Goal: Communication & Community: Participate in discussion

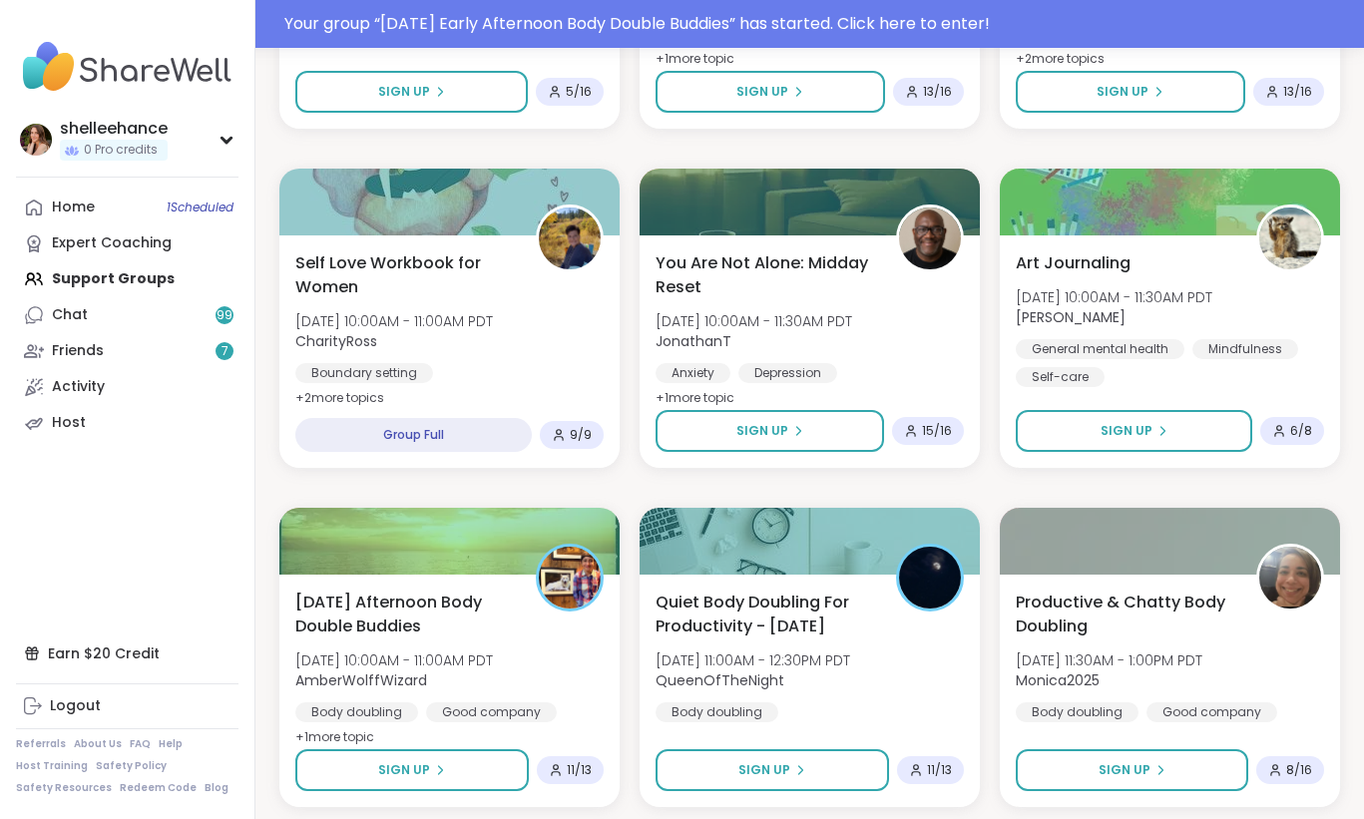
scroll to position [1203, 0]
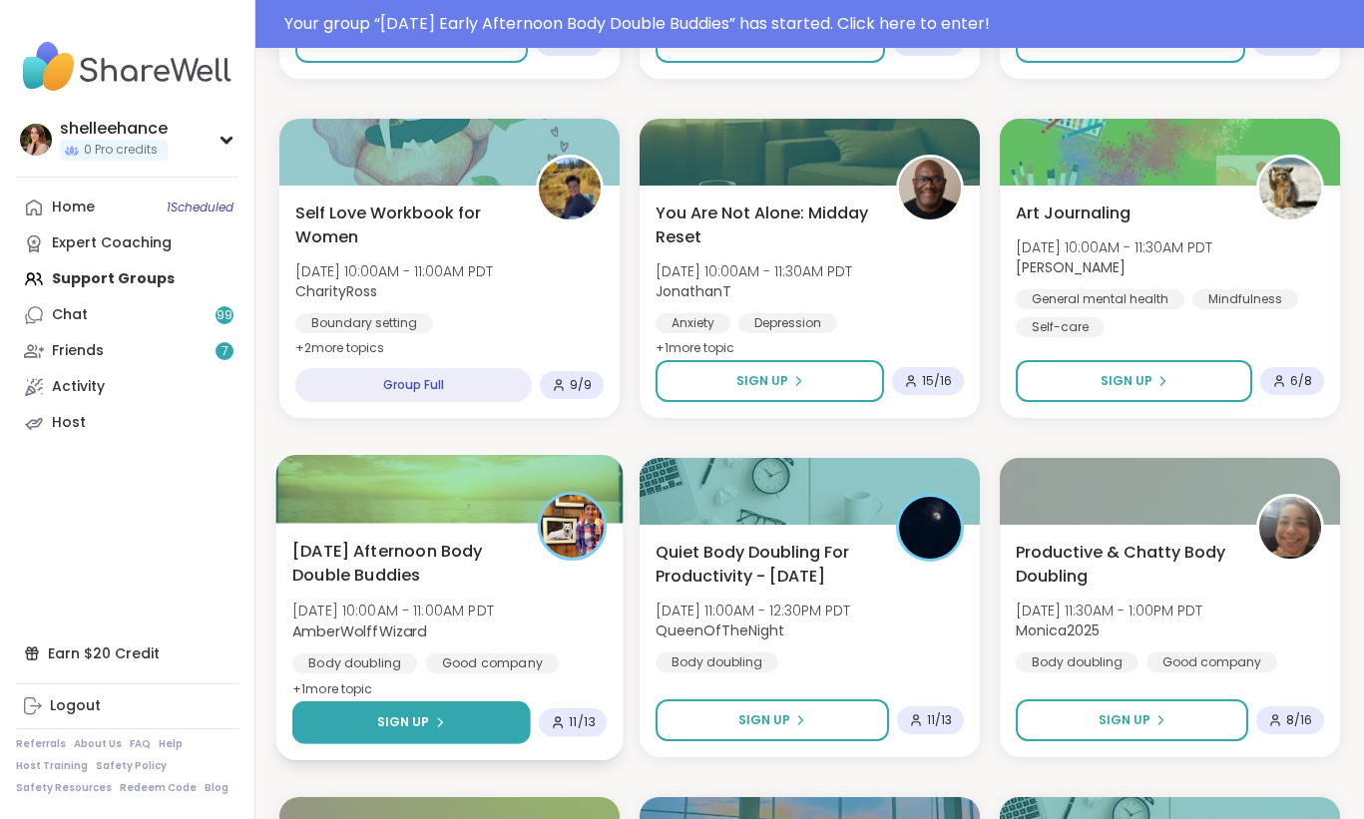
click at [325, 719] on button "Sign Up" at bounding box center [411, 722] width 238 height 43
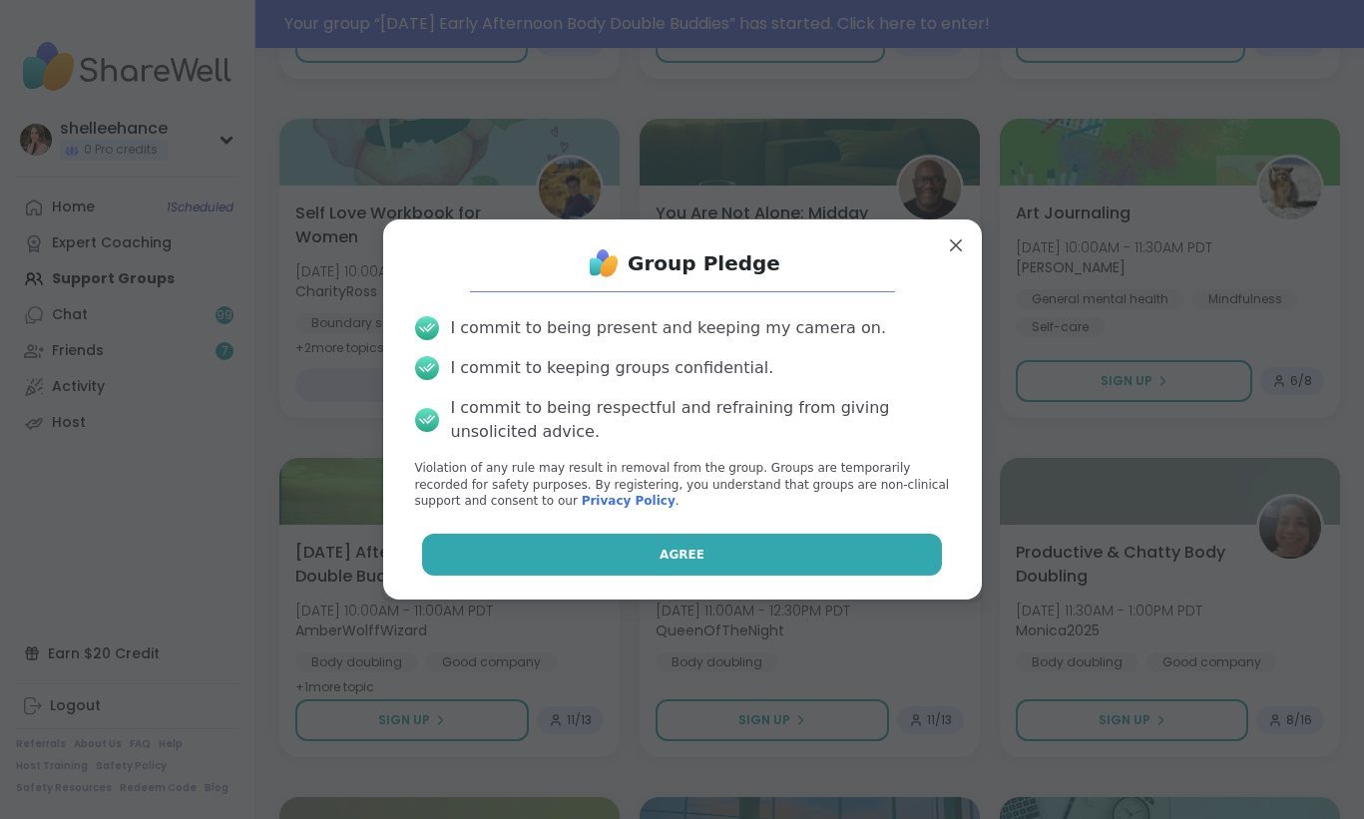
click at [509, 559] on button "Agree" at bounding box center [682, 555] width 520 height 42
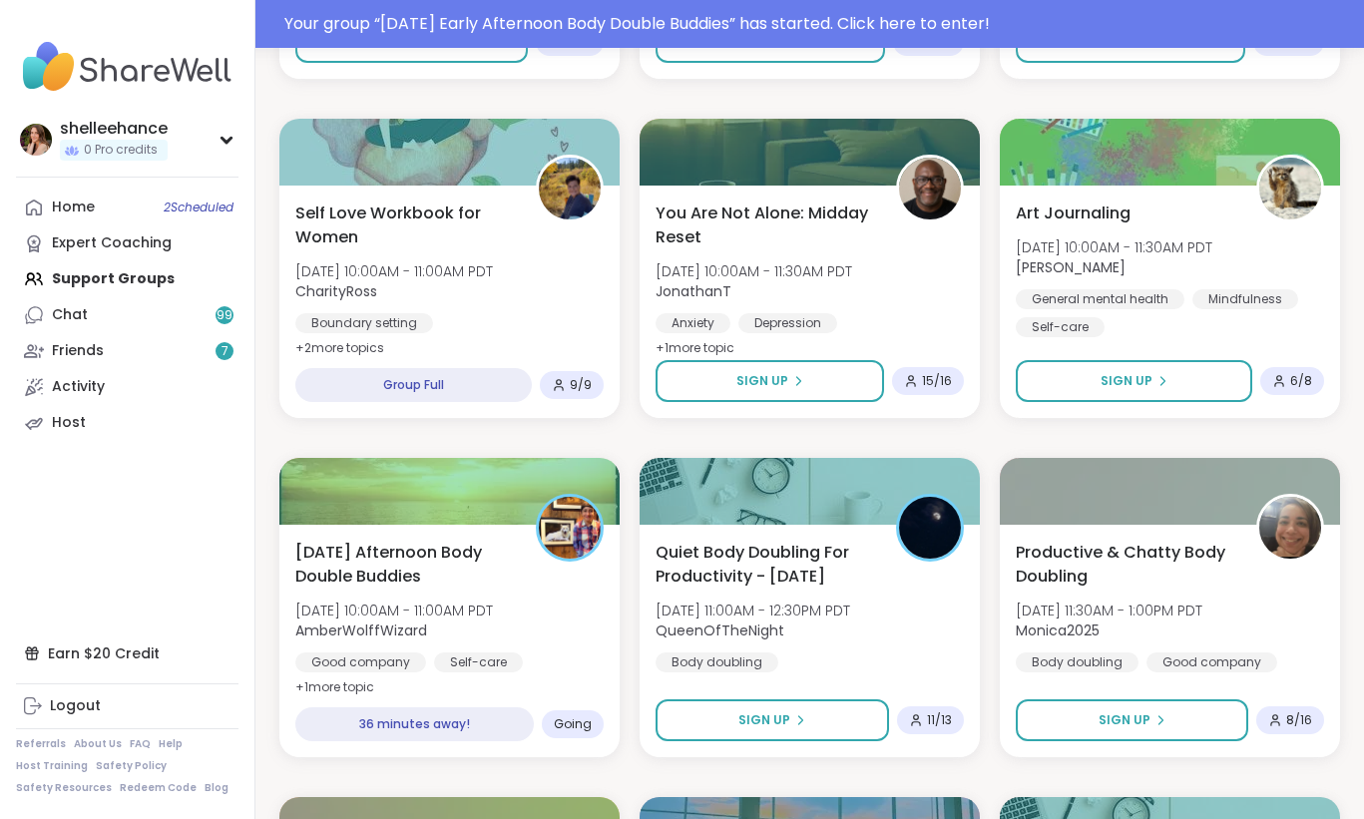
click at [707, 729] on button "Sign Up" at bounding box center [772, 720] width 233 height 42
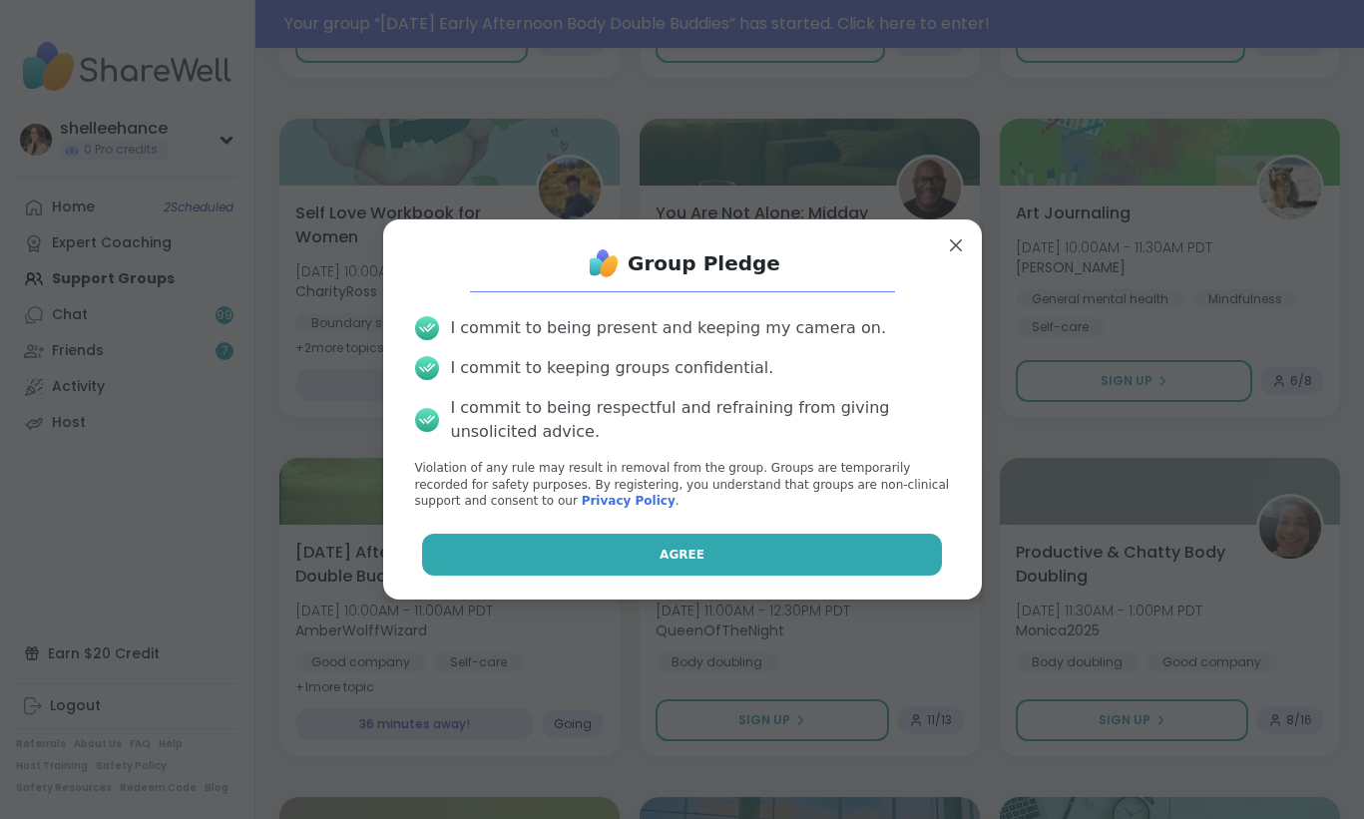
click at [603, 558] on button "Agree" at bounding box center [682, 555] width 520 height 42
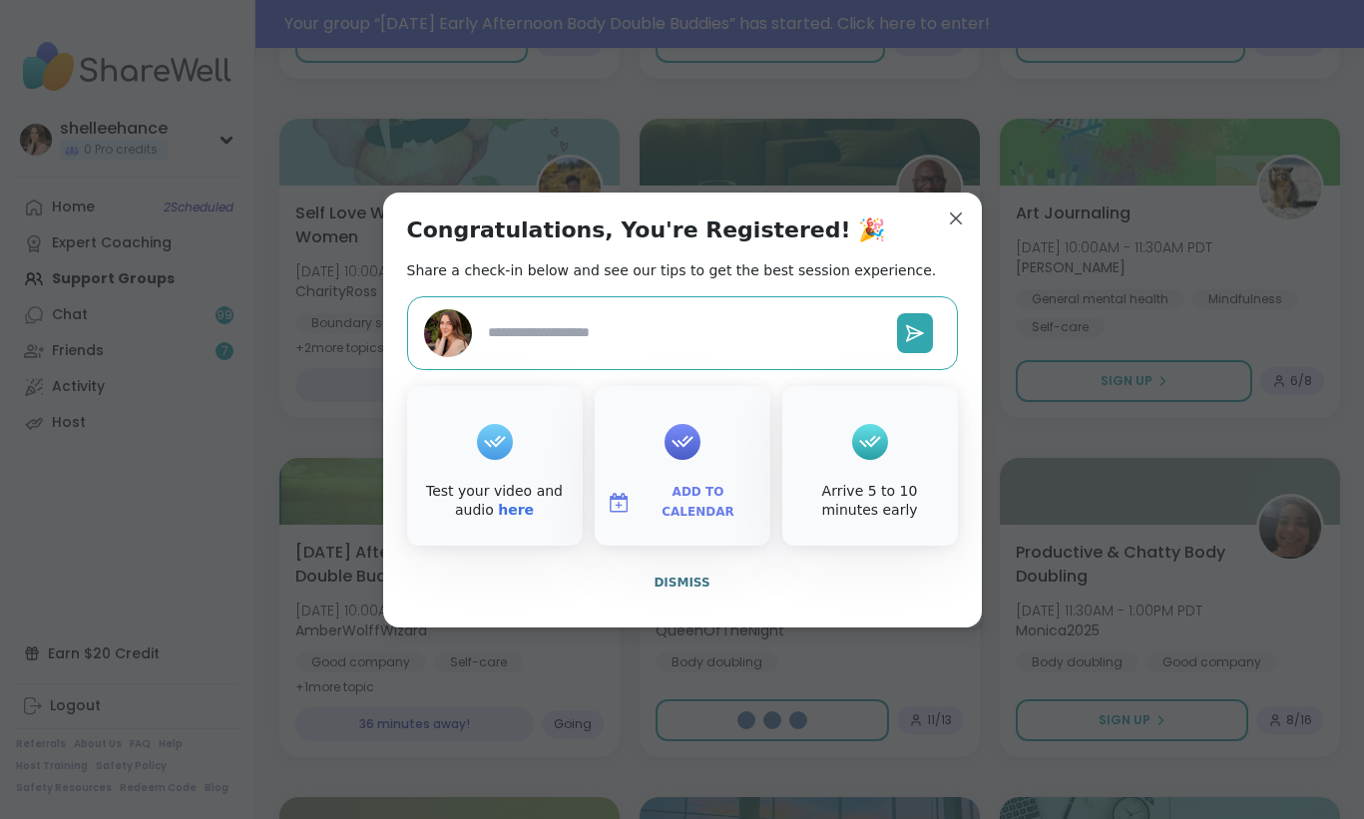
type textarea "*"
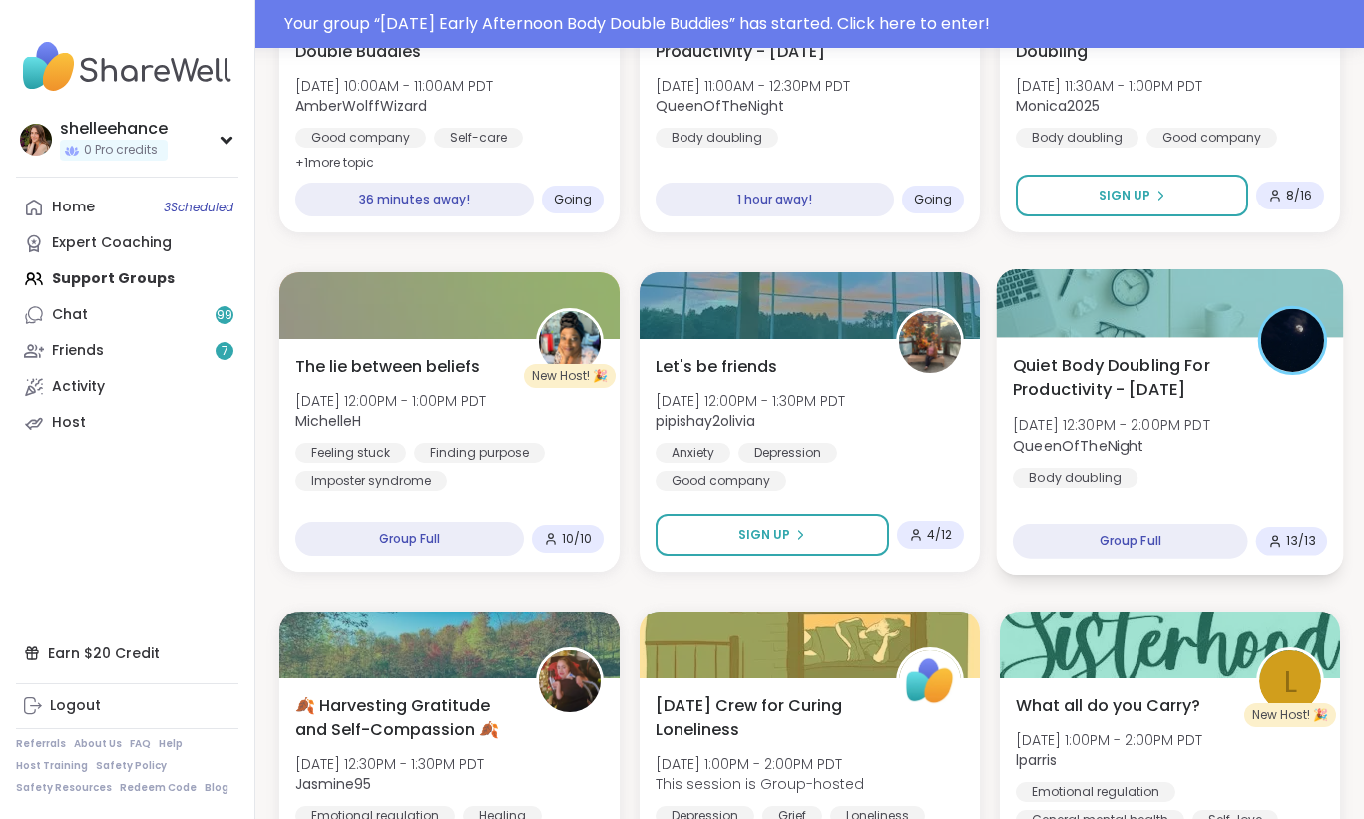
scroll to position [1729, 0]
click at [1232, 523] on div "Group Full" at bounding box center [1130, 540] width 235 height 35
click at [1230, 504] on div "Quiet Body Doubling For Productivity - Friday Fri, Oct 10 | 12:30PM - 2:00PM PD…" at bounding box center [1170, 454] width 347 height 237
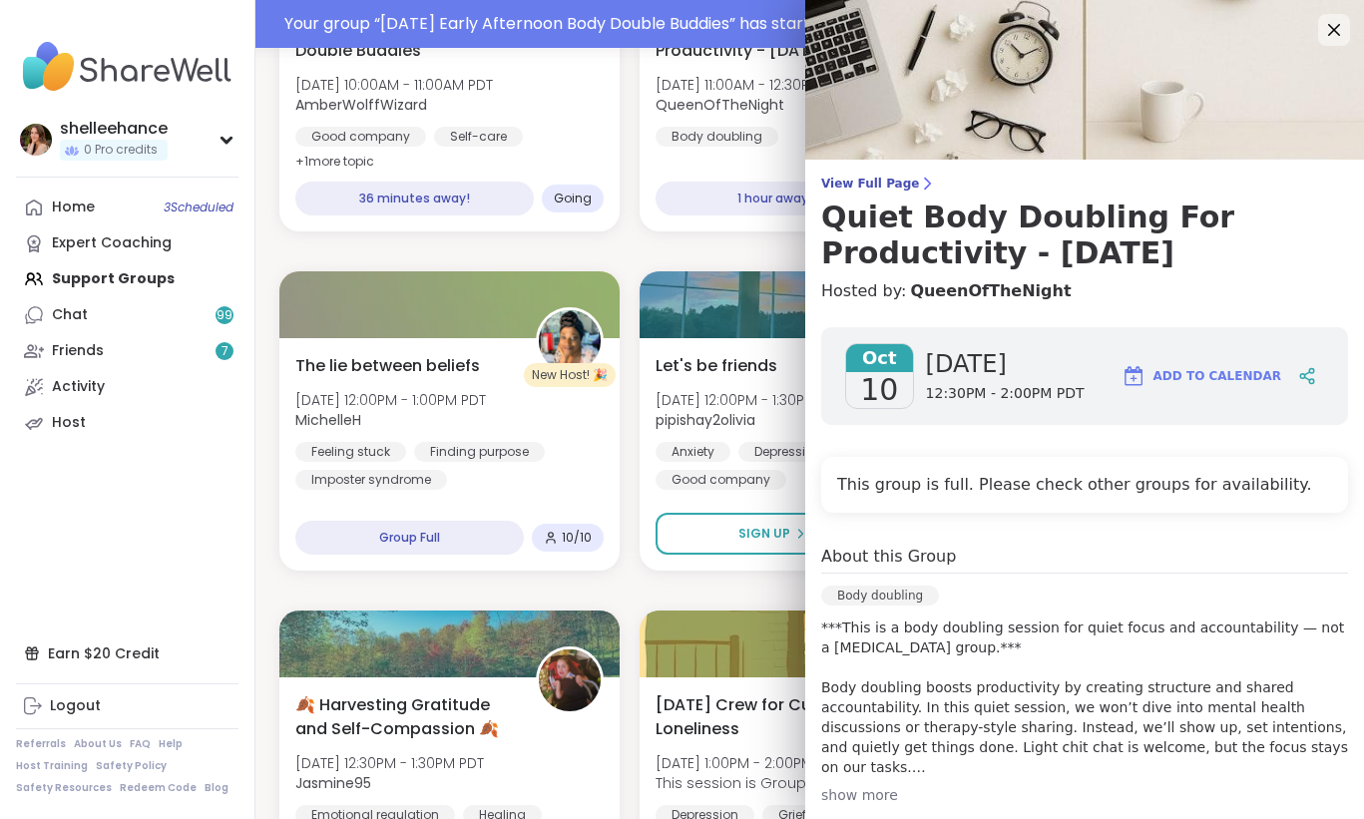
scroll to position [130, 0]
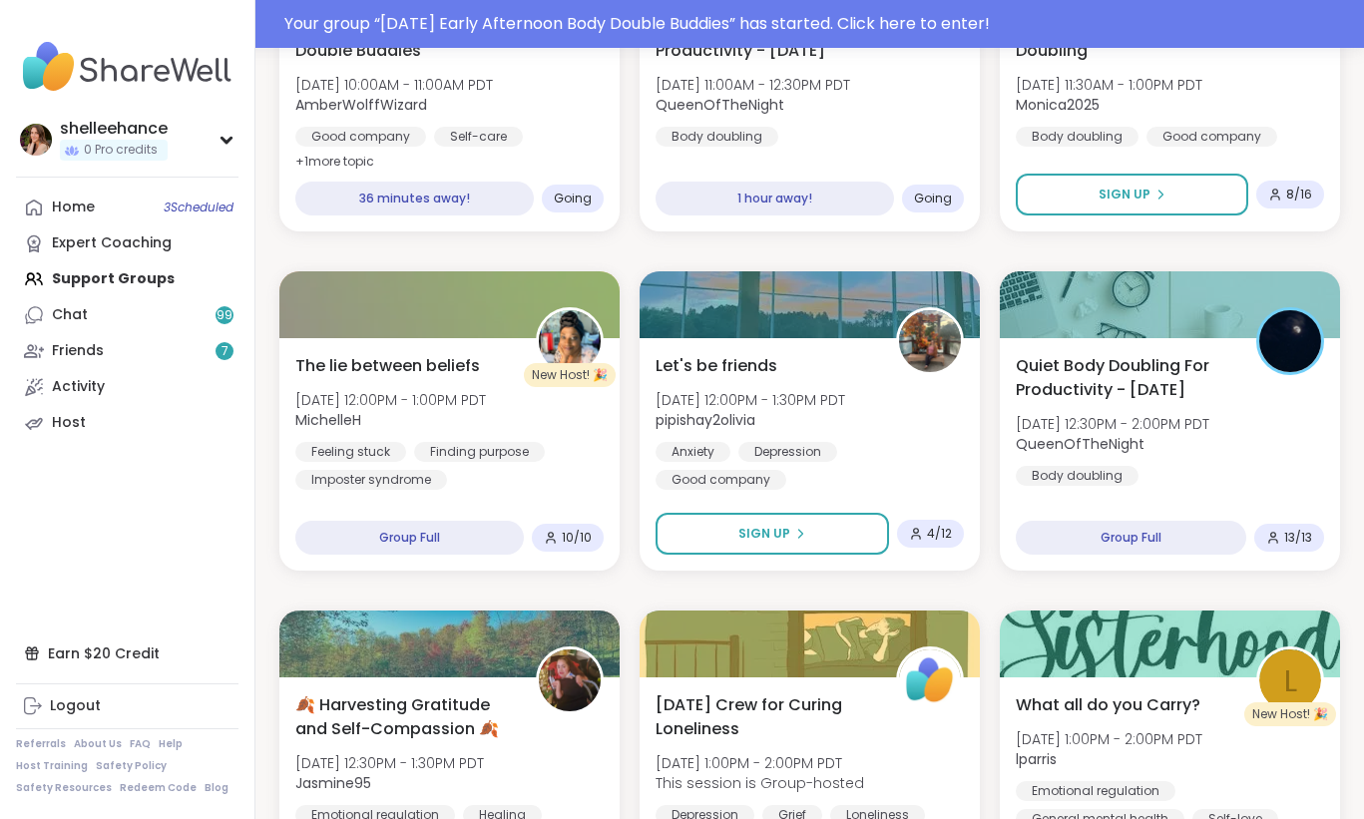
click at [792, 591] on div "Emotional Abuse: Moving Beyond the Pain Fri, Oct 10 | 8:00AM - 9:00AM PDT This …" at bounding box center [809, 590] width 1061 height 4031
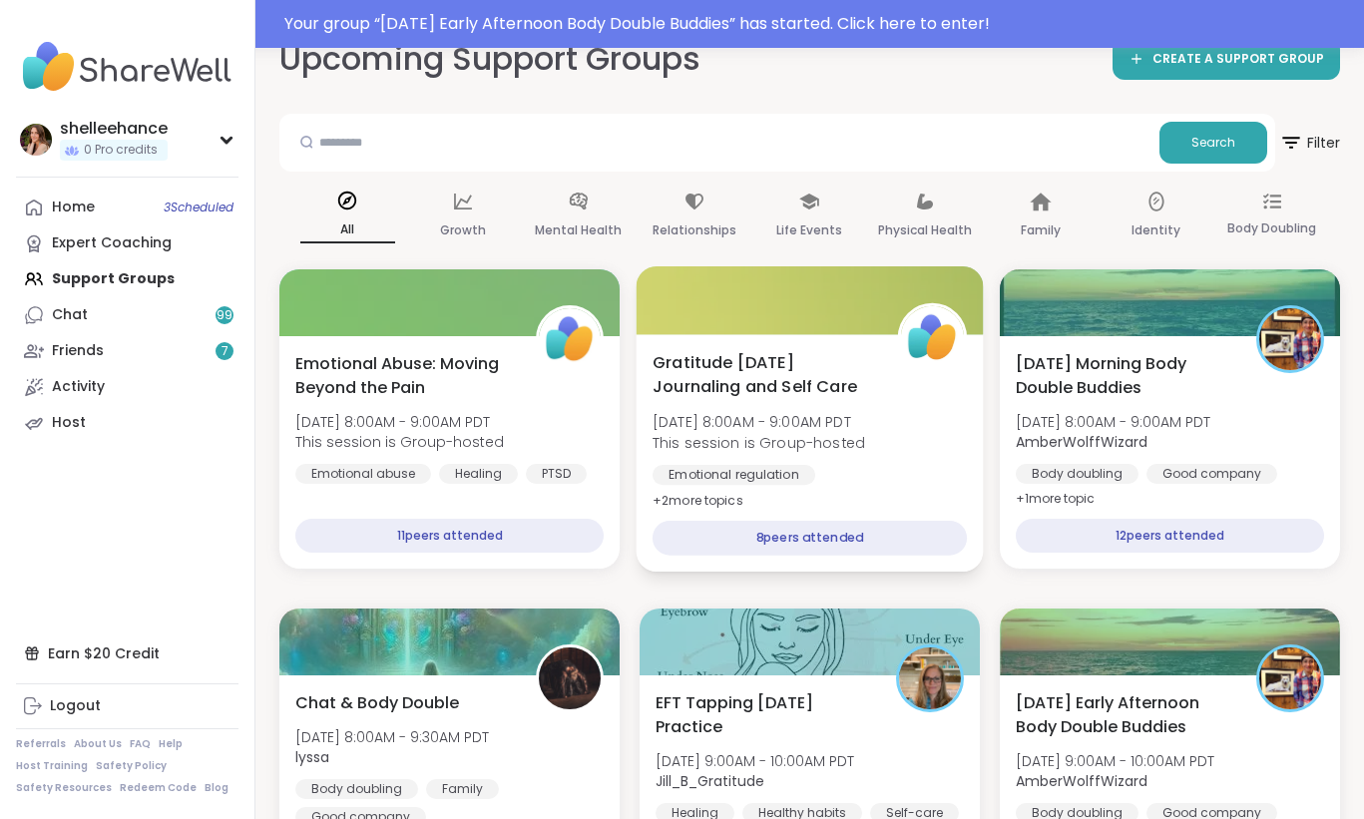
scroll to position [34, 0]
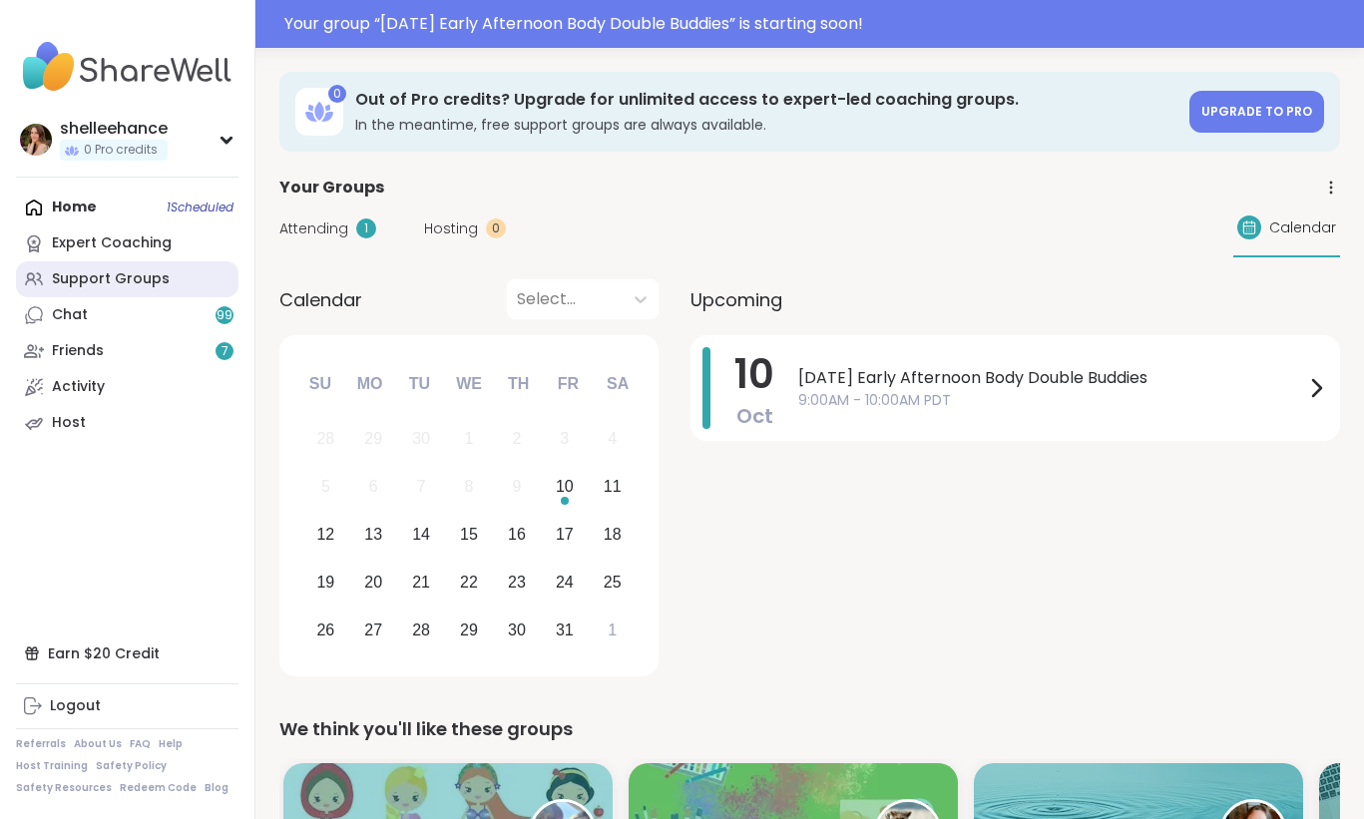
click at [213, 292] on link "Support Groups" at bounding box center [127, 279] width 222 height 36
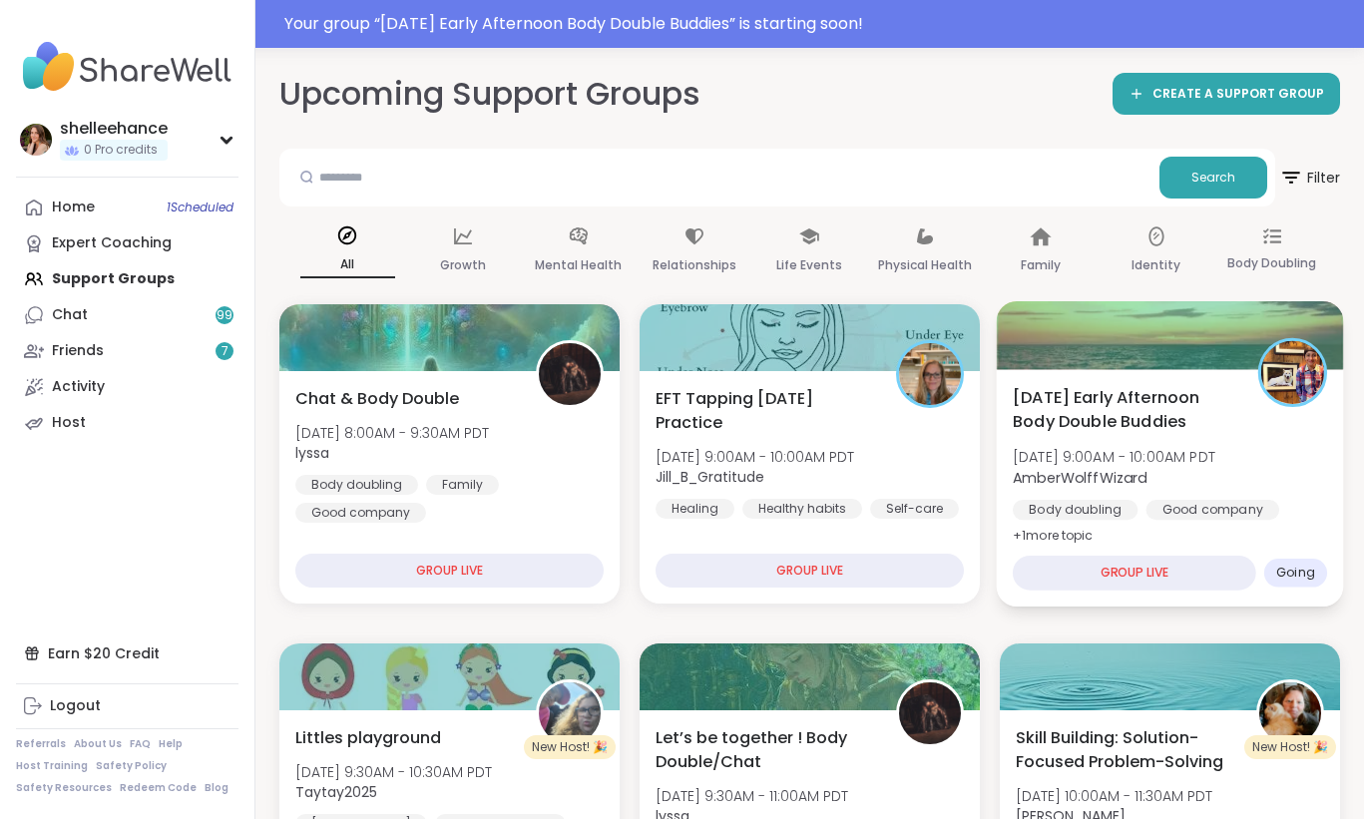
click at [1307, 523] on div "Body doubling Good company Self-care" at bounding box center [1170, 524] width 314 height 49
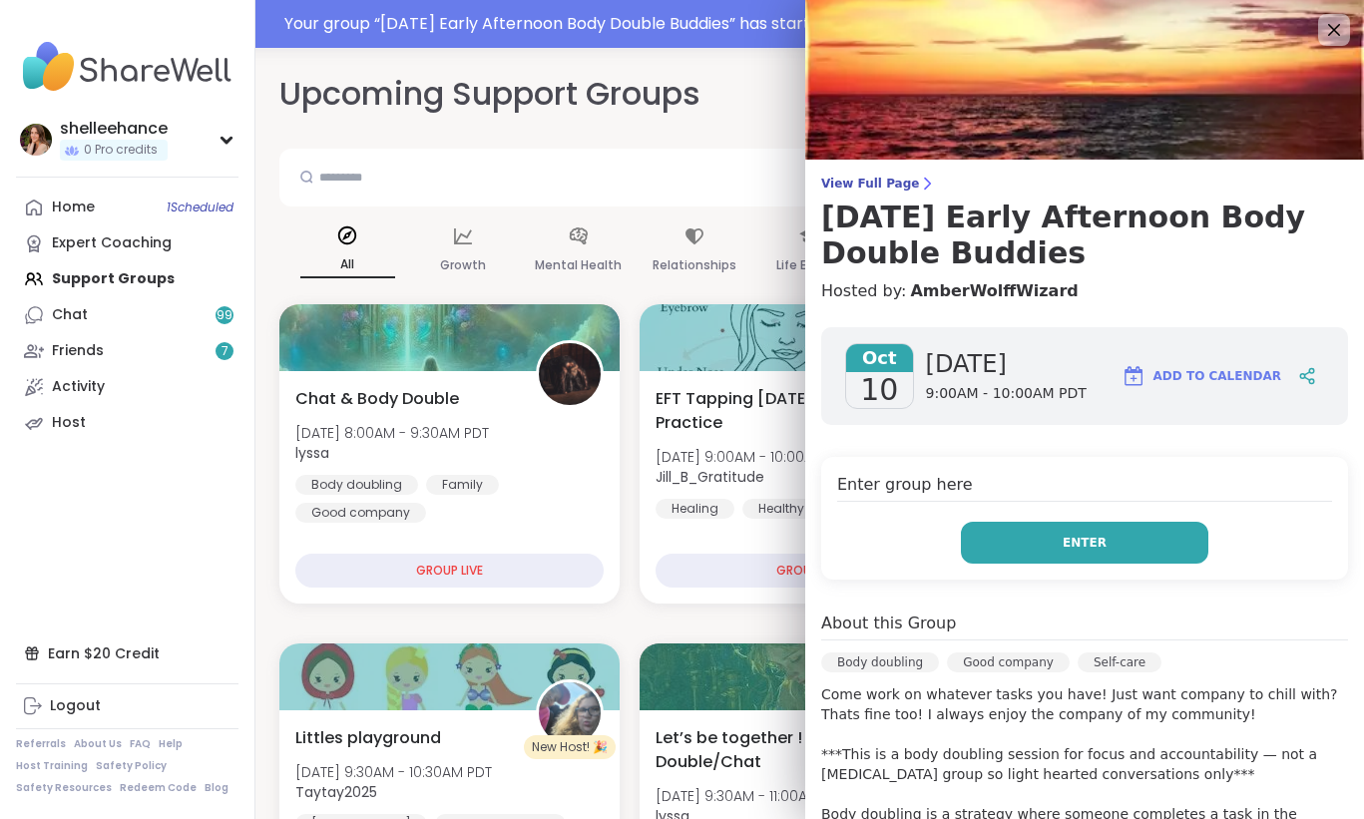
click at [1042, 542] on button "Enter" at bounding box center [1084, 543] width 247 height 42
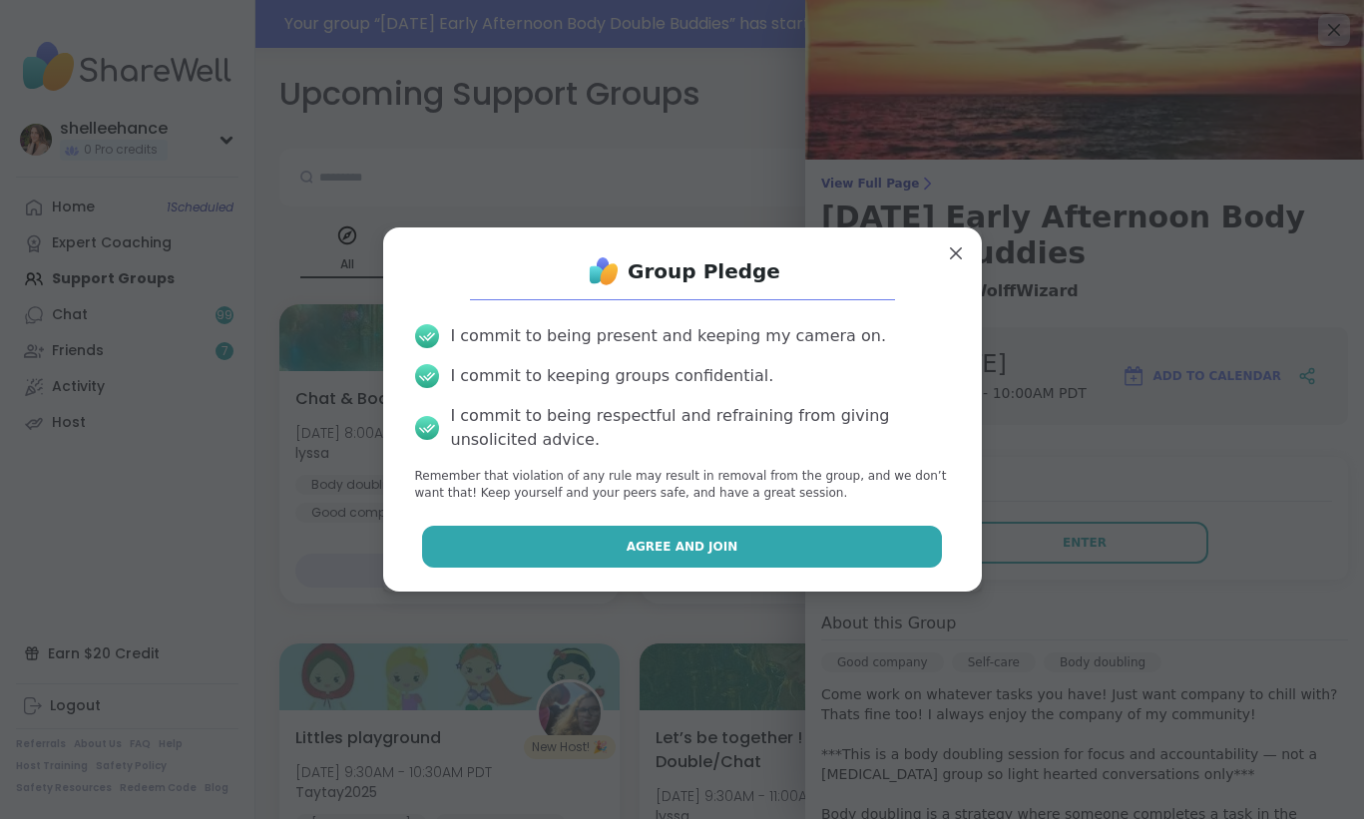
click at [605, 546] on button "Agree and Join" at bounding box center [682, 547] width 520 height 42
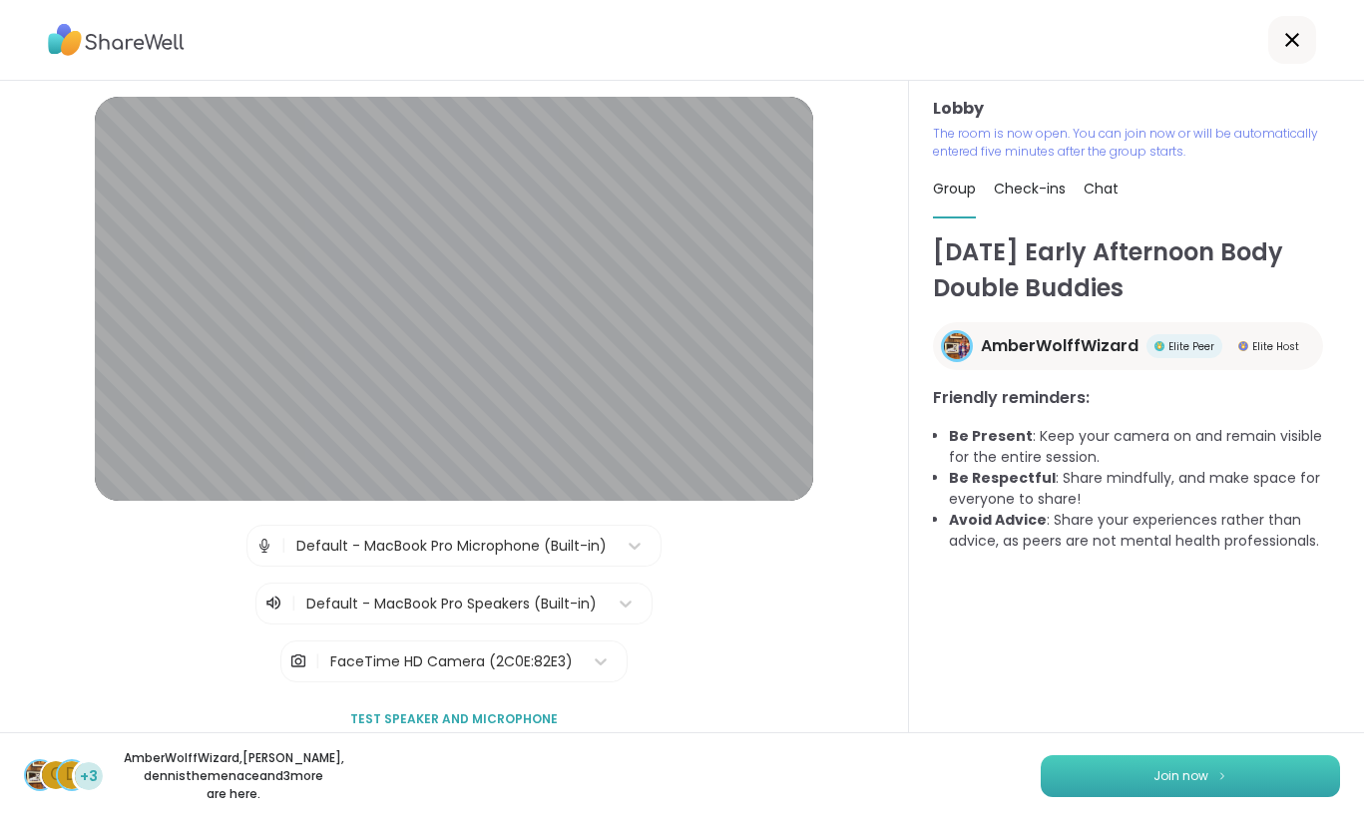
click at [1173, 786] on button "Join now" at bounding box center [1190, 776] width 299 height 42
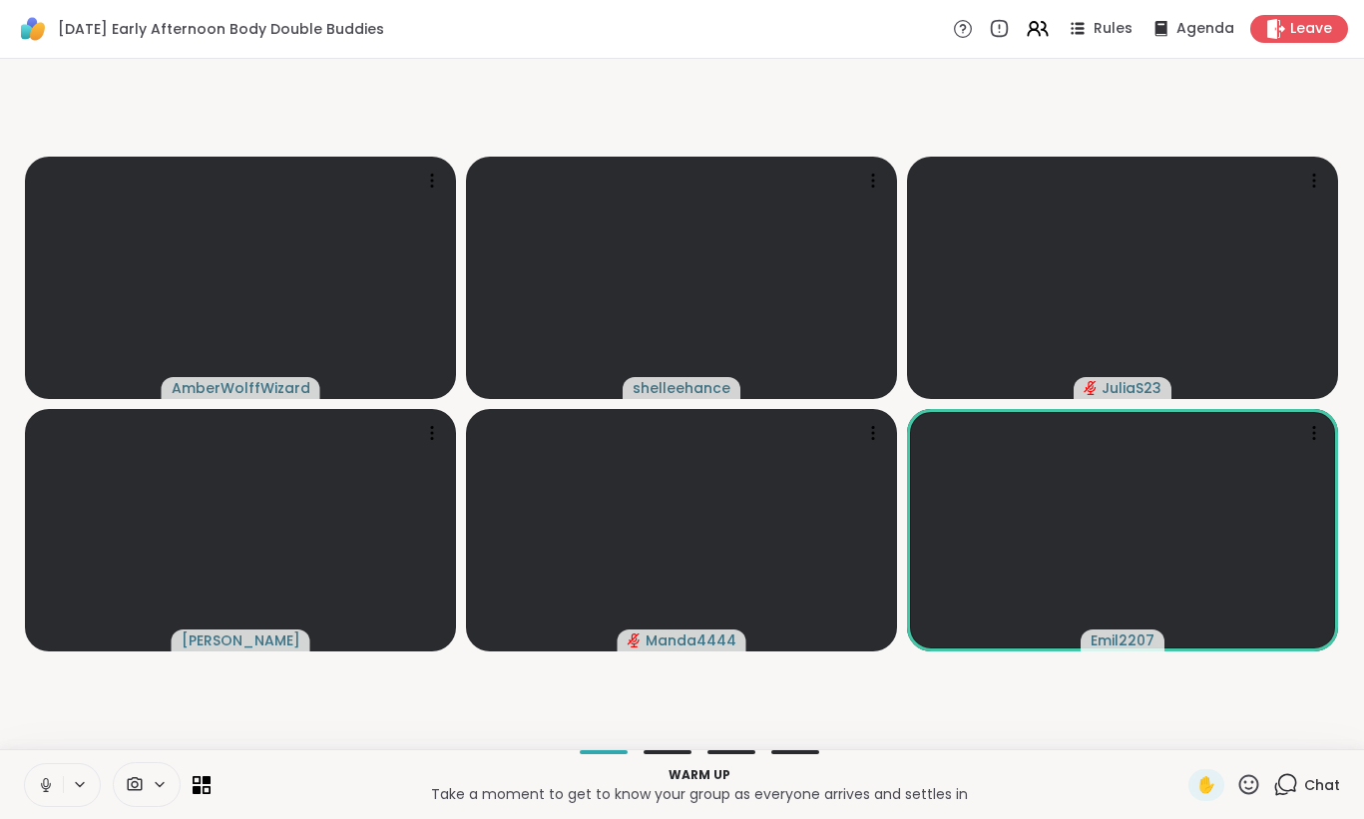
click at [45, 783] on icon at bounding box center [46, 785] width 18 height 18
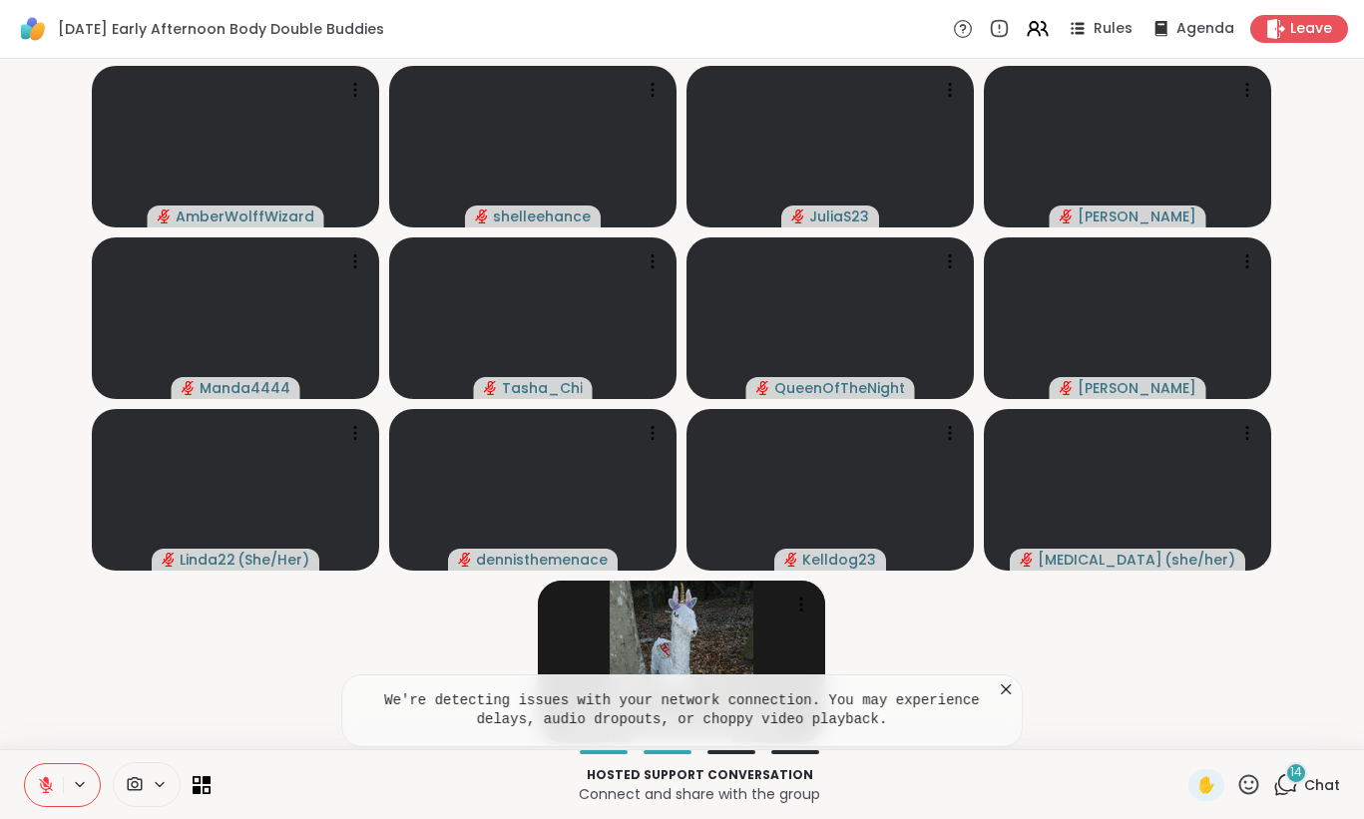
click at [1328, 782] on span "Chat" at bounding box center [1322, 785] width 36 height 20
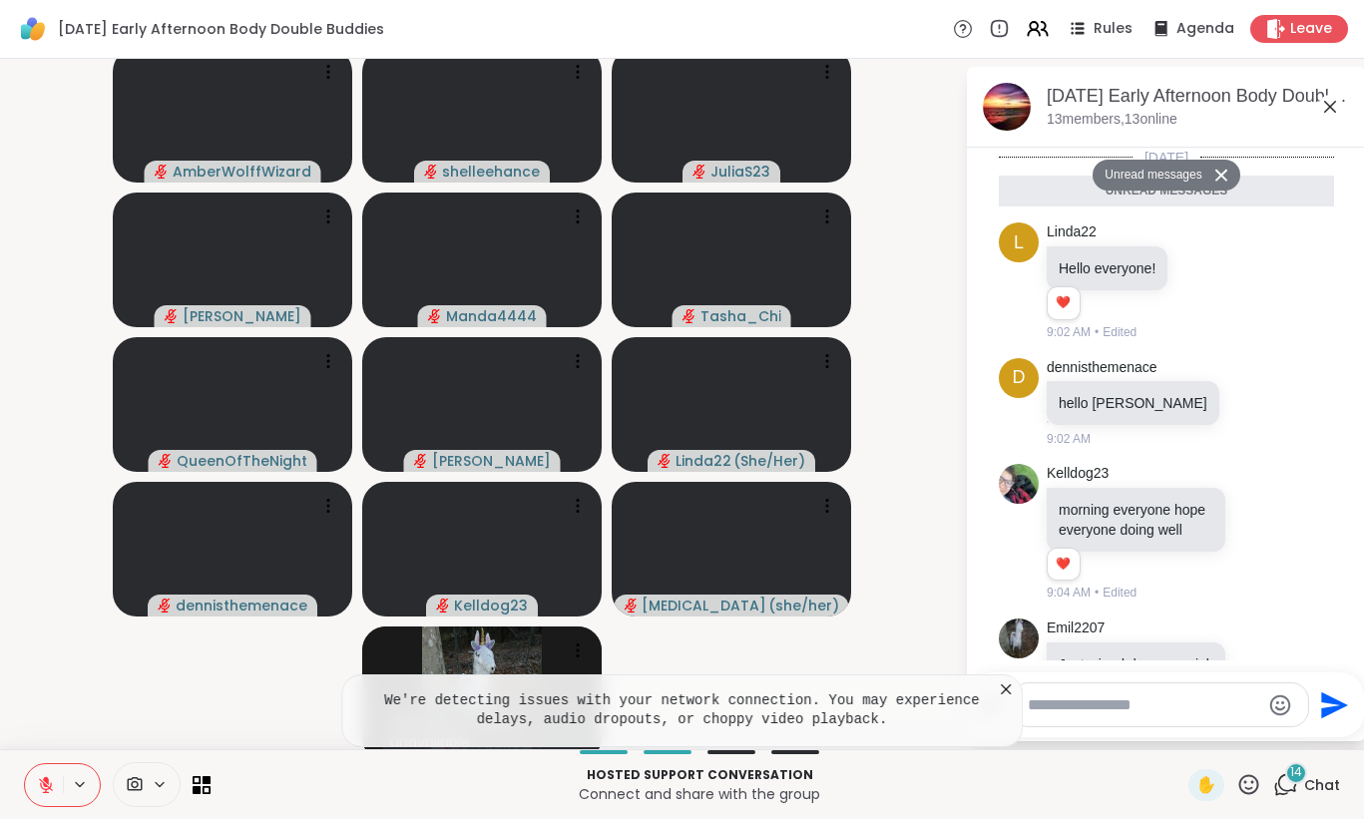
scroll to position [1896, 0]
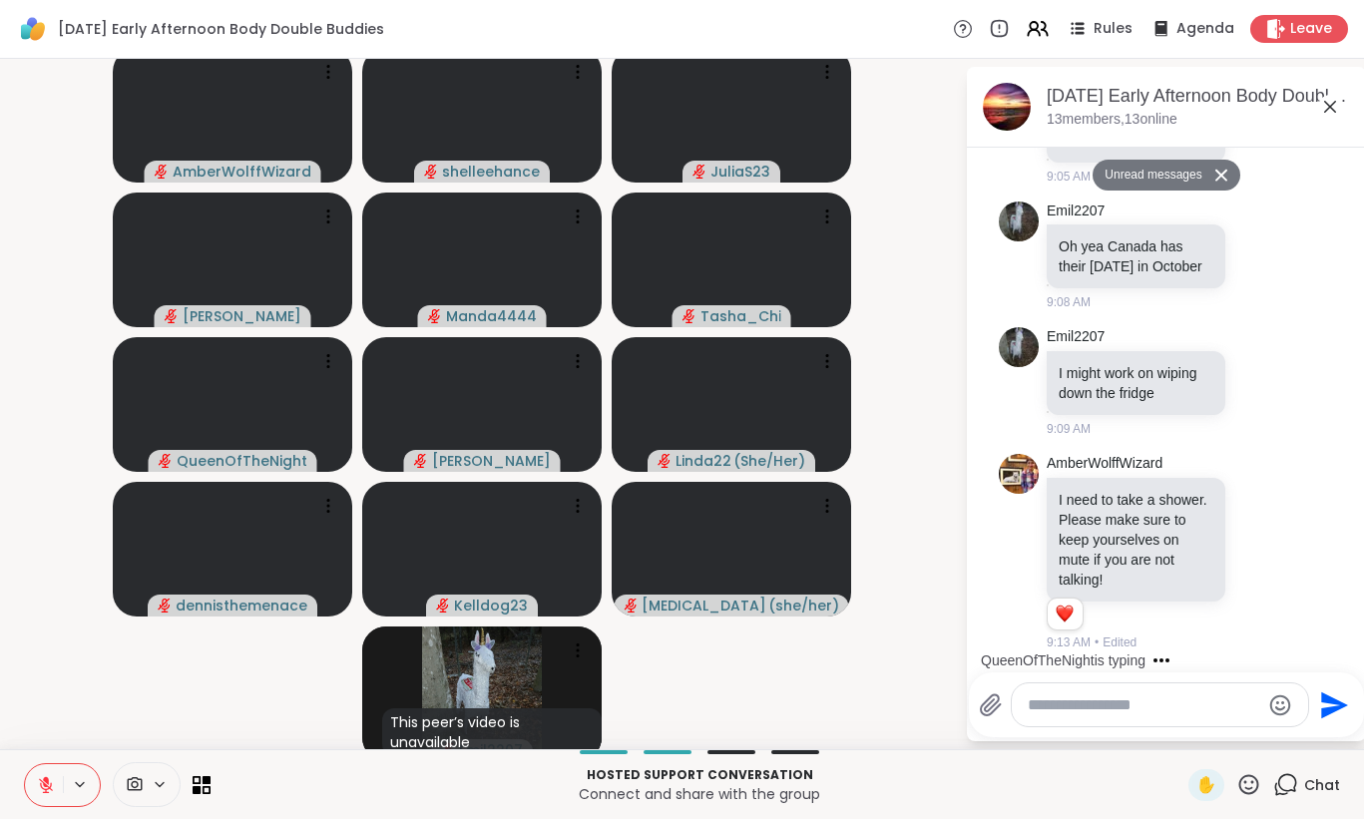
click at [1326, 112] on icon at bounding box center [1330, 107] width 24 height 24
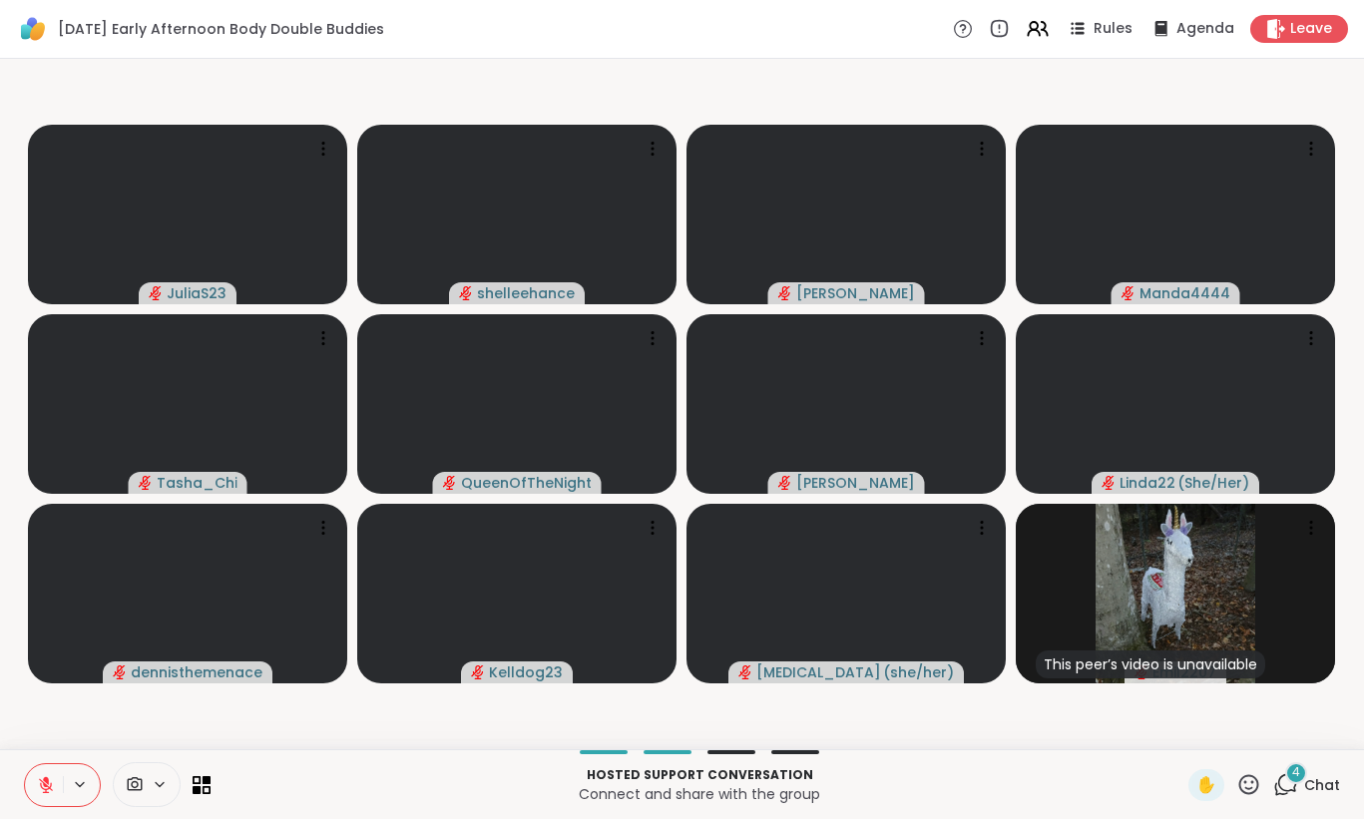
click at [1336, 791] on span "Chat" at bounding box center [1322, 785] width 36 height 20
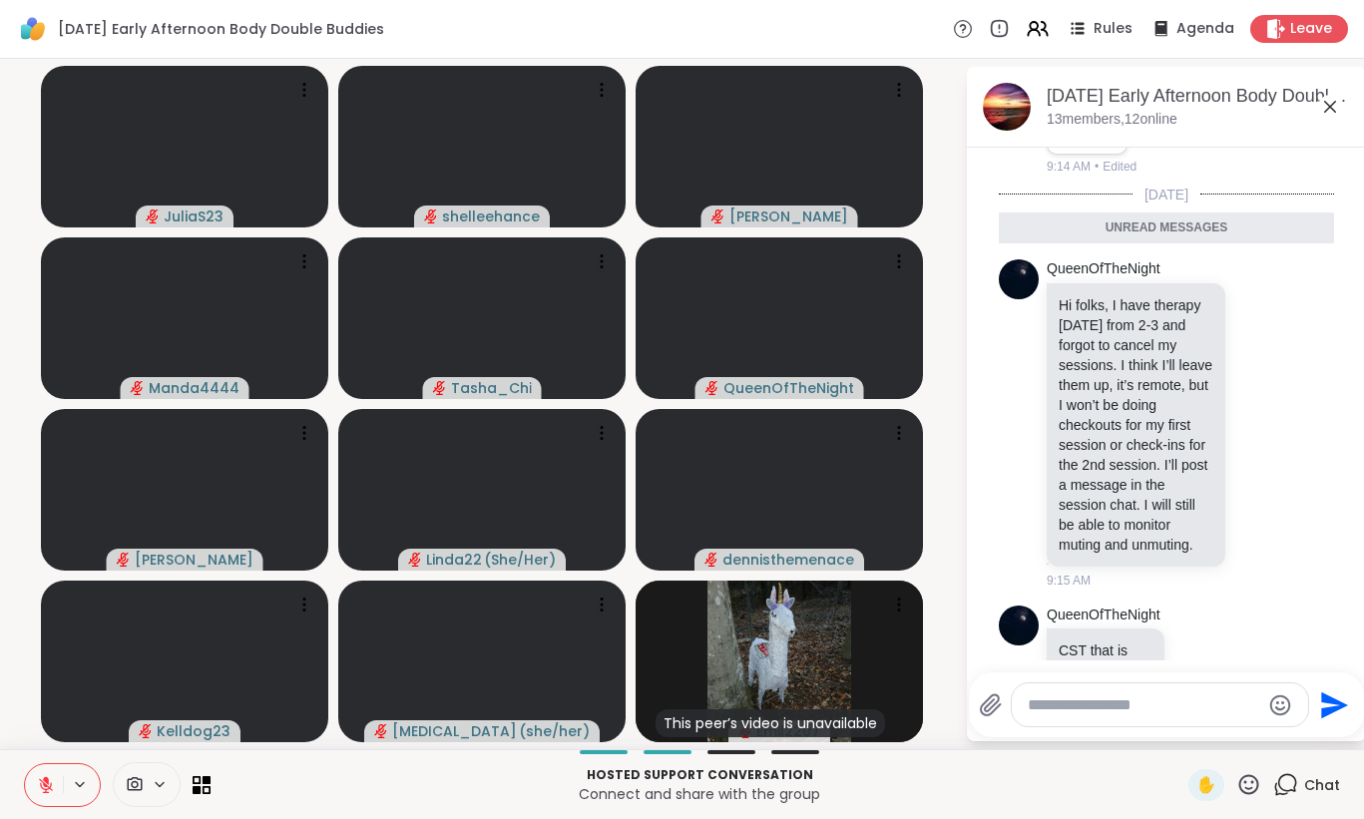
scroll to position [2324, 0]
click at [1326, 113] on icon at bounding box center [1330, 107] width 24 height 24
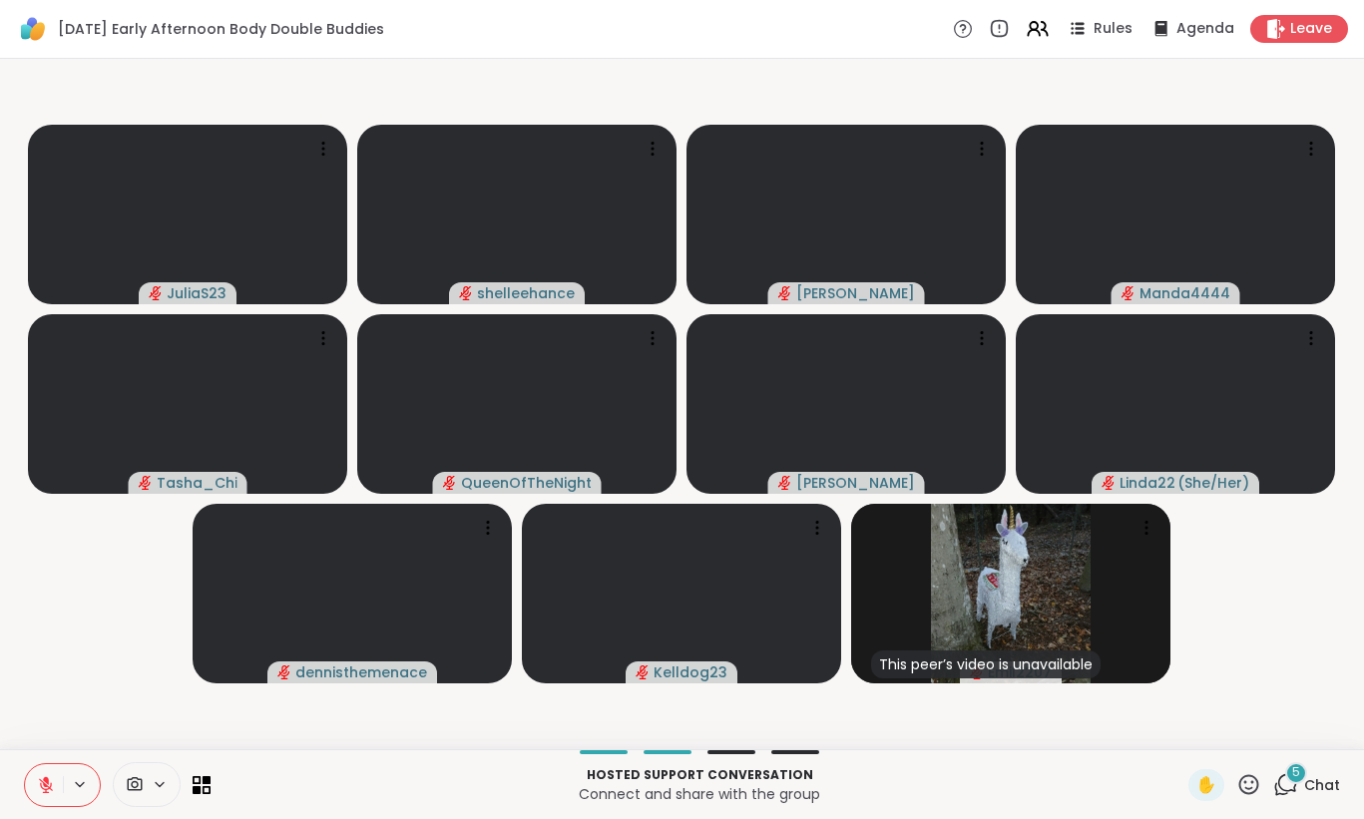
click at [1329, 788] on span "Chat" at bounding box center [1322, 785] width 36 height 20
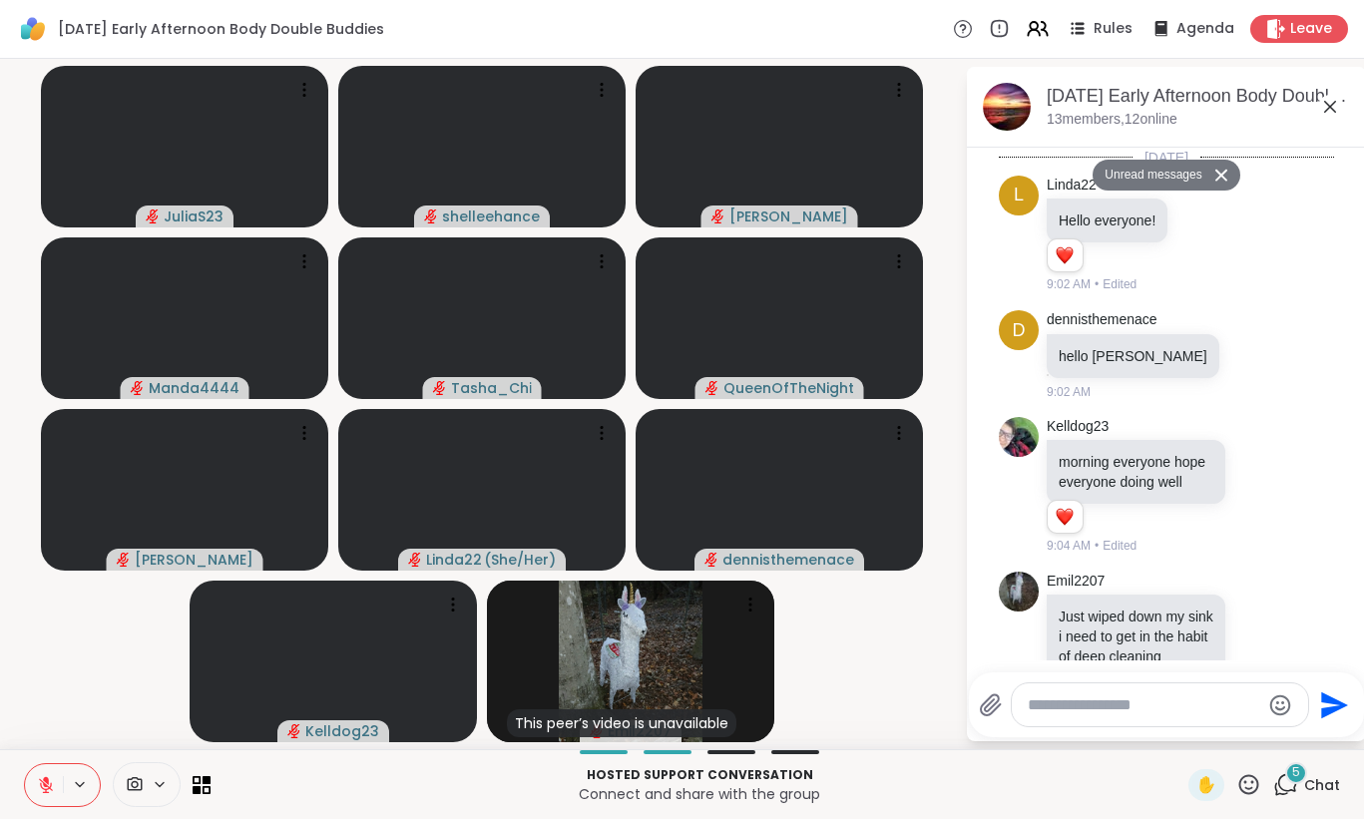
scroll to position [3496, 0]
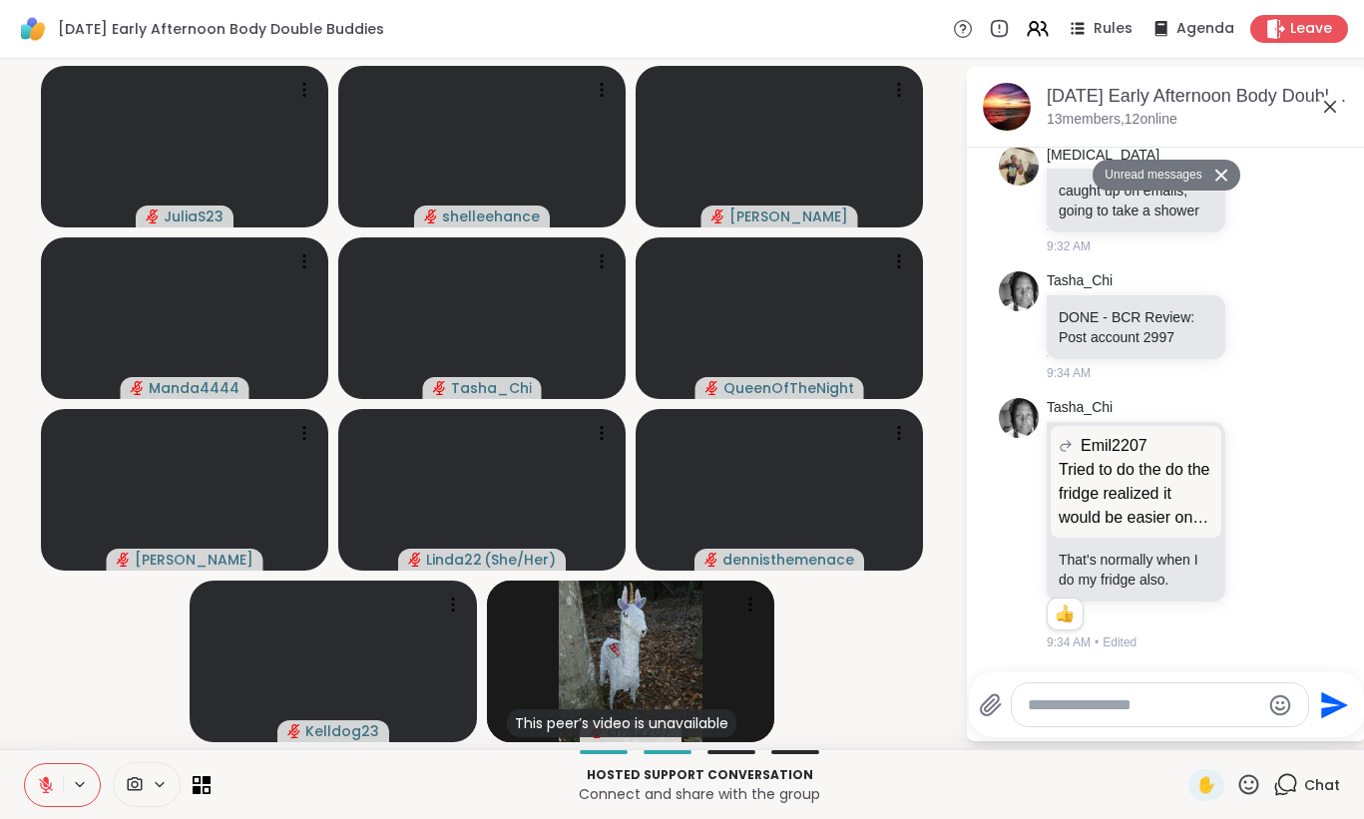
click at [1329, 115] on icon at bounding box center [1330, 107] width 24 height 24
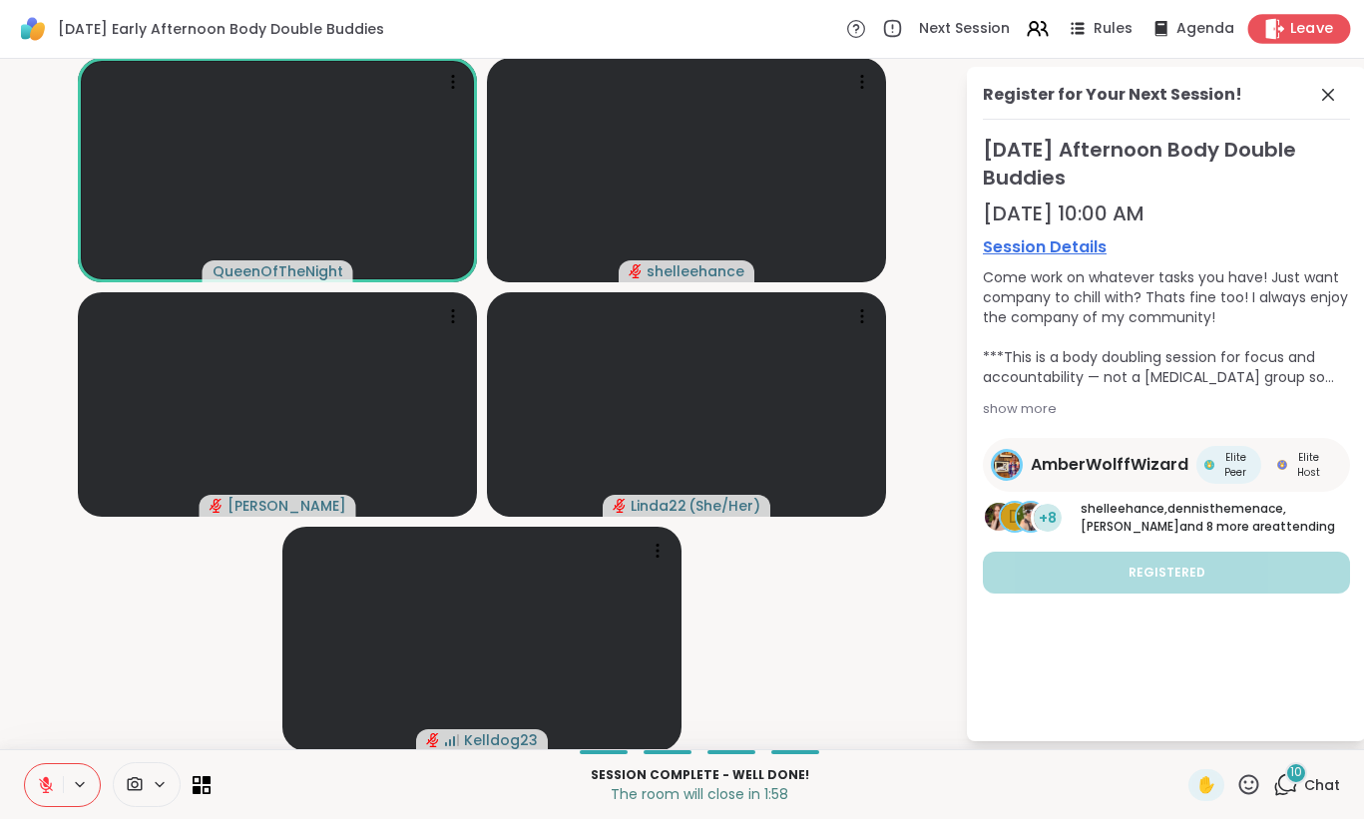
click at [1318, 32] on span "Leave" at bounding box center [1312, 29] width 44 height 21
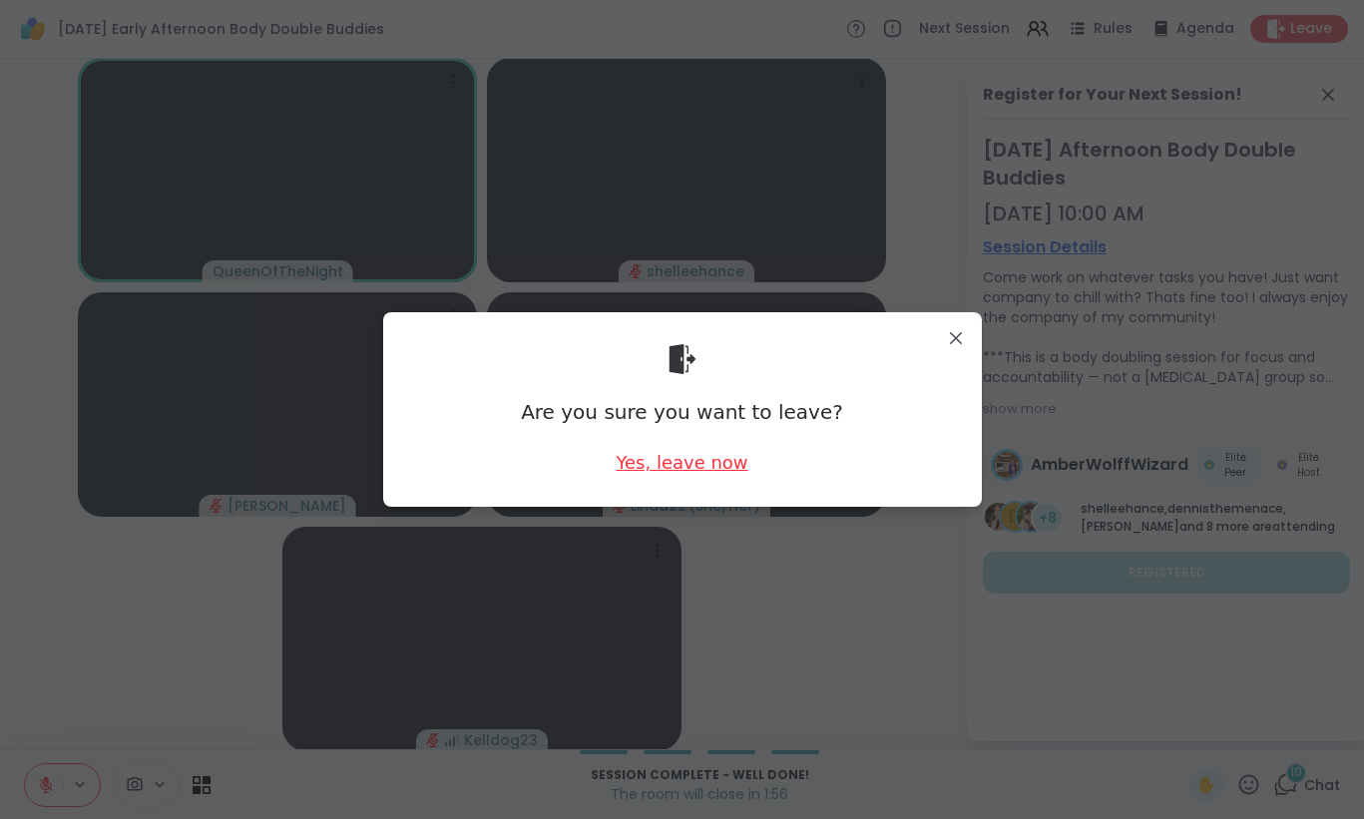
click at [688, 466] on div "Yes, leave now" at bounding box center [682, 462] width 132 height 25
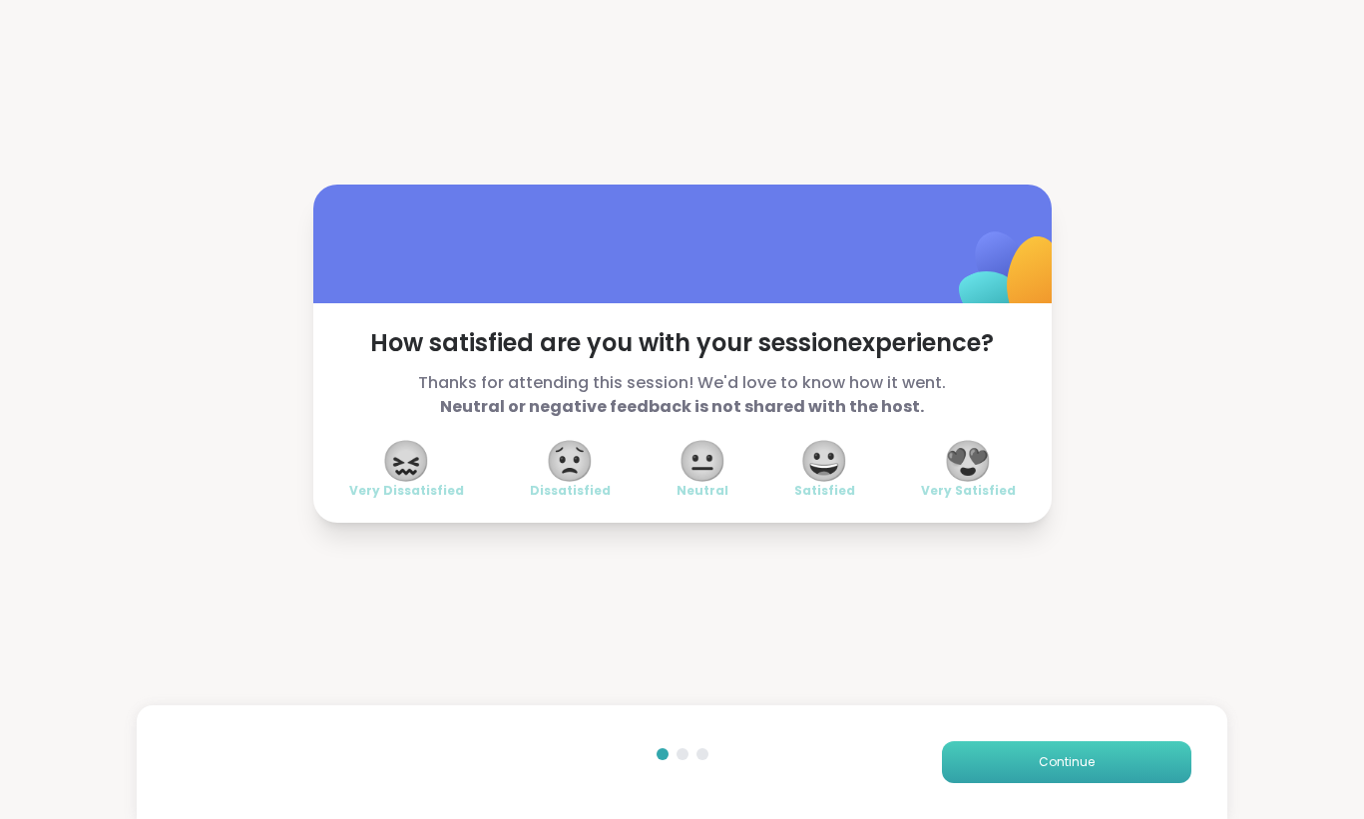
click at [1081, 774] on button "Continue" at bounding box center [1066, 762] width 249 height 42
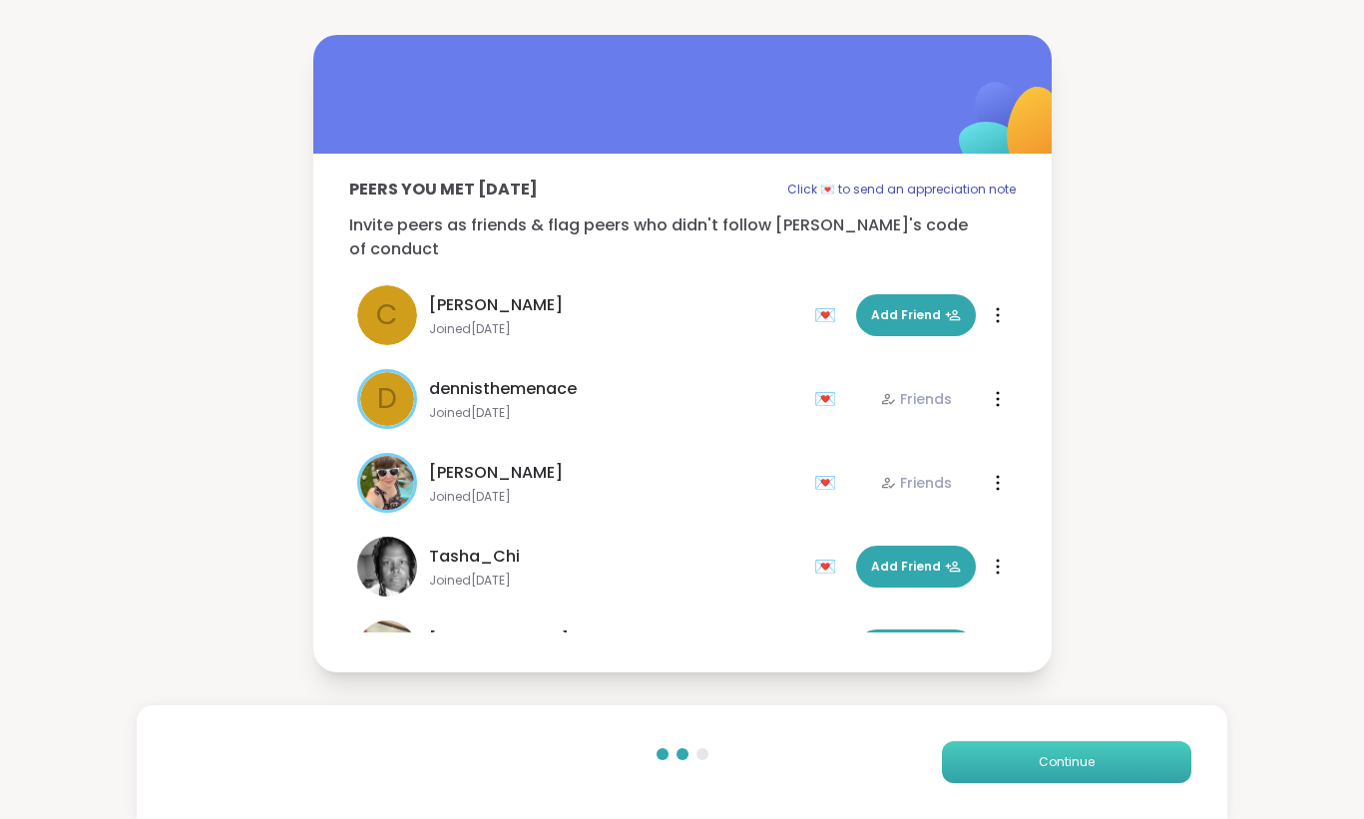
click at [1071, 766] on span "Continue" at bounding box center [1067, 762] width 56 height 18
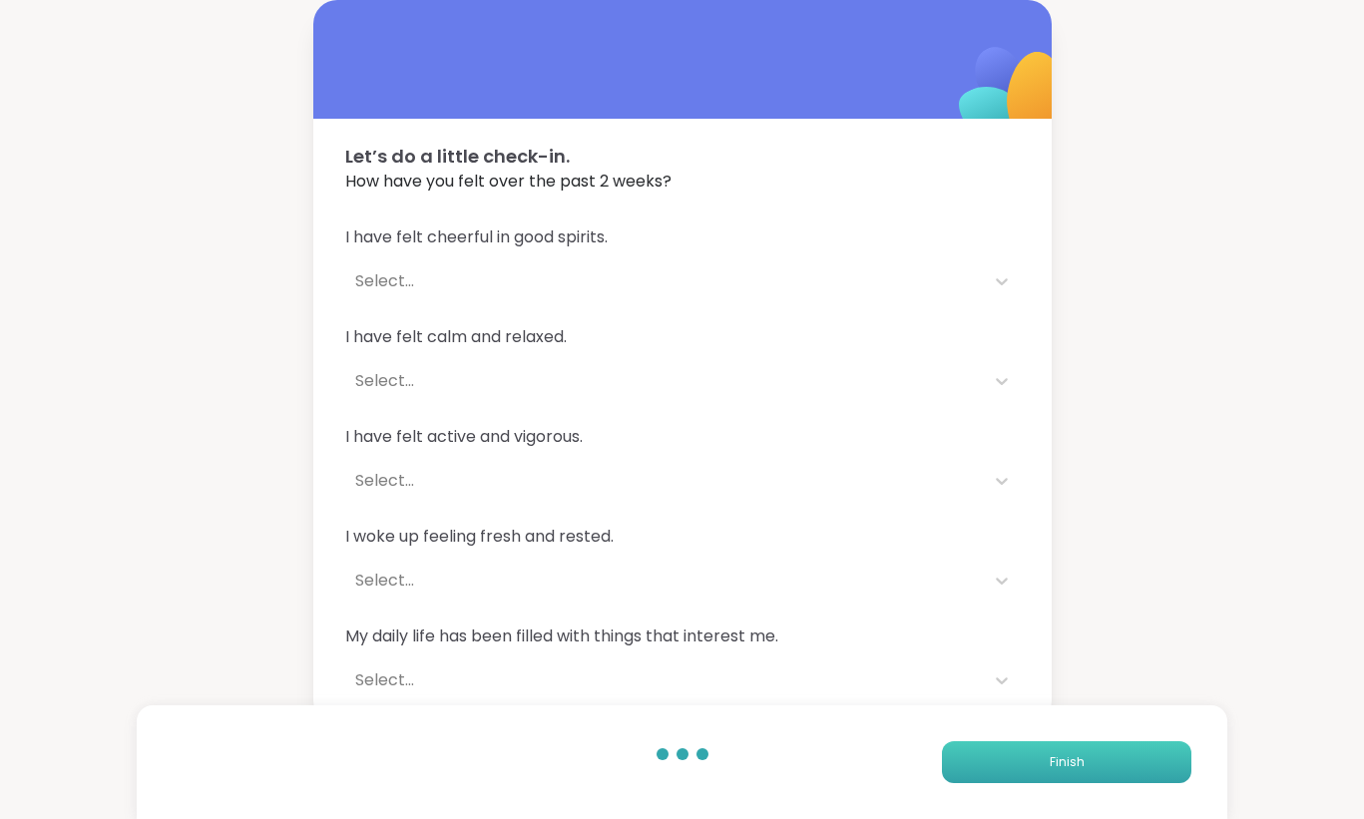
click at [1071, 771] on button "Finish" at bounding box center [1066, 762] width 249 height 42
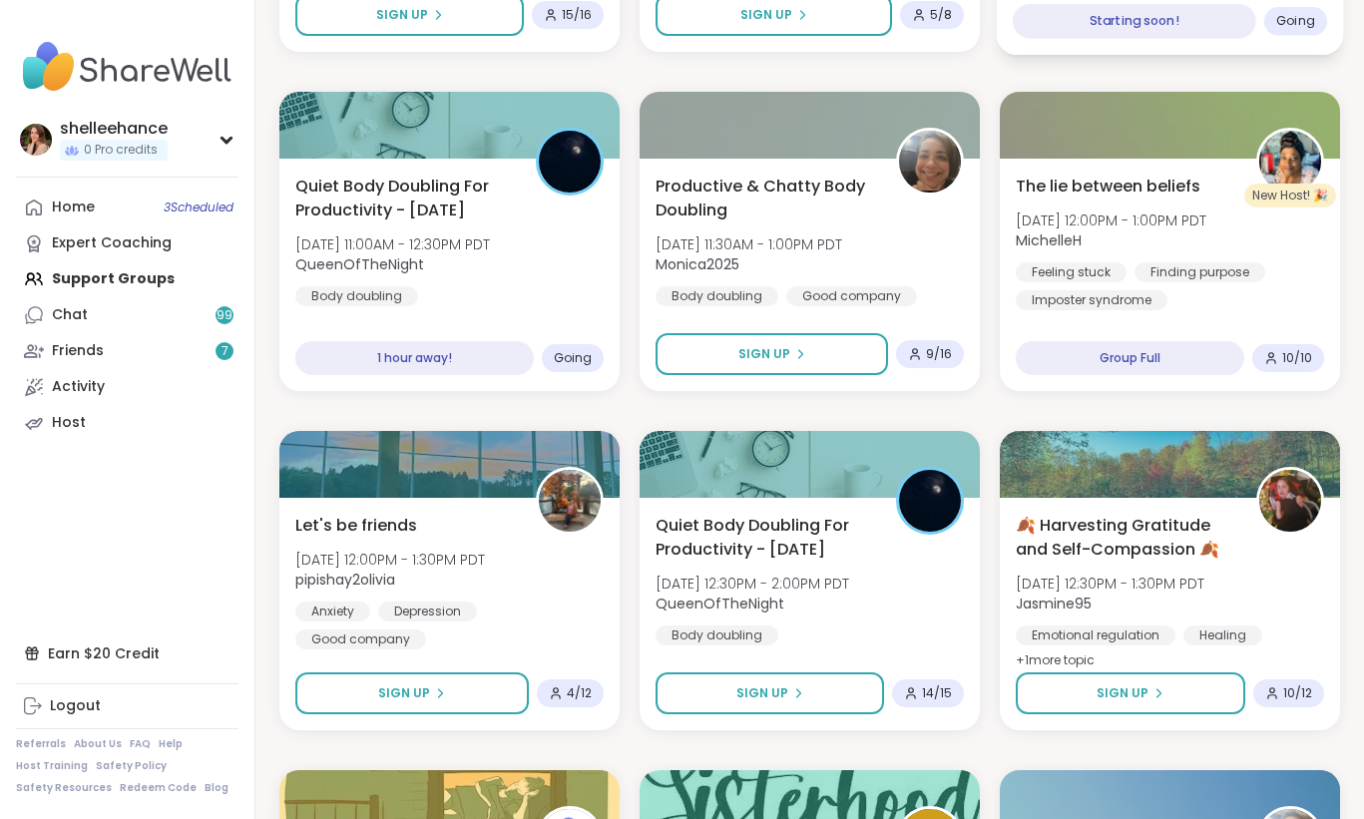
scroll to position [1263, 0]
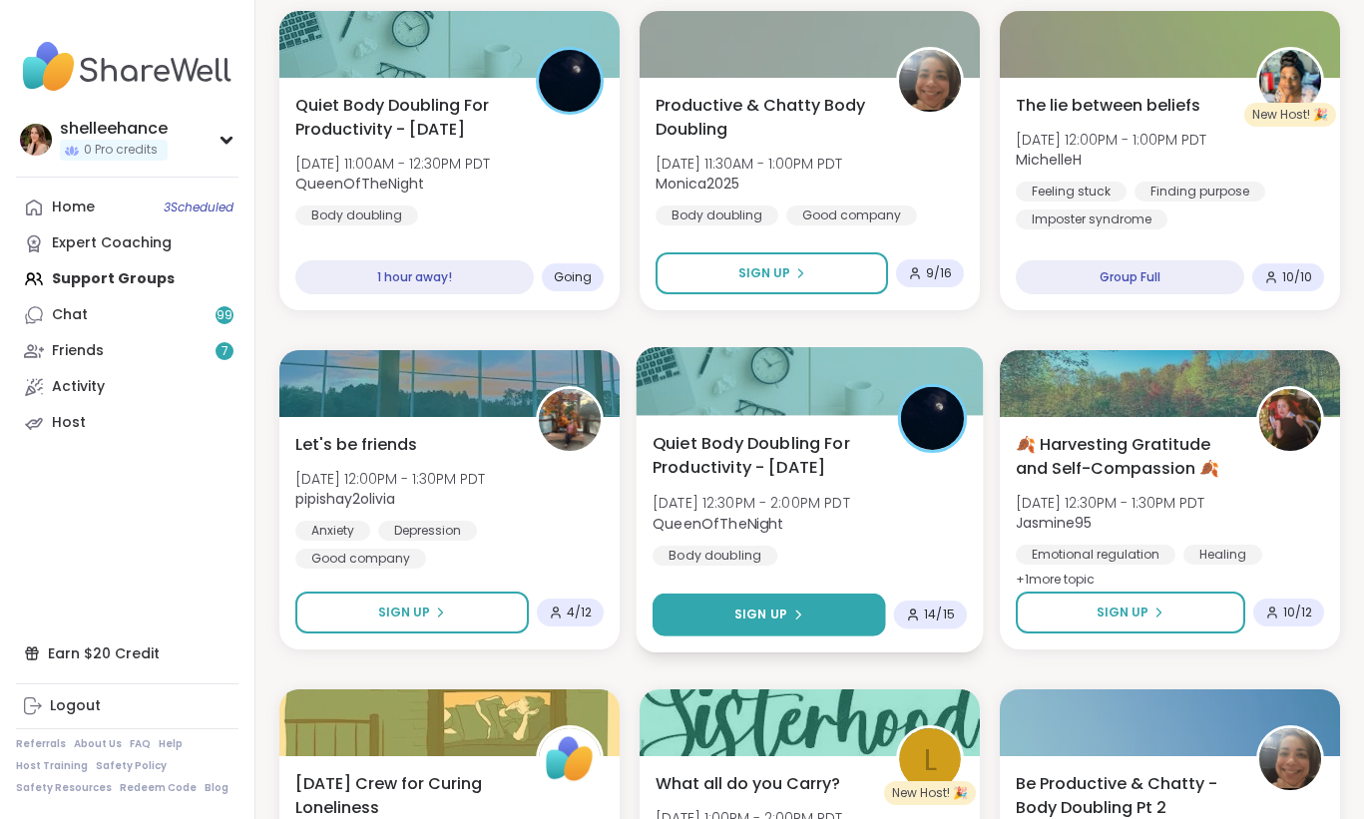
click at [717, 609] on button "Sign Up" at bounding box center [769, 615] width 233 height 43
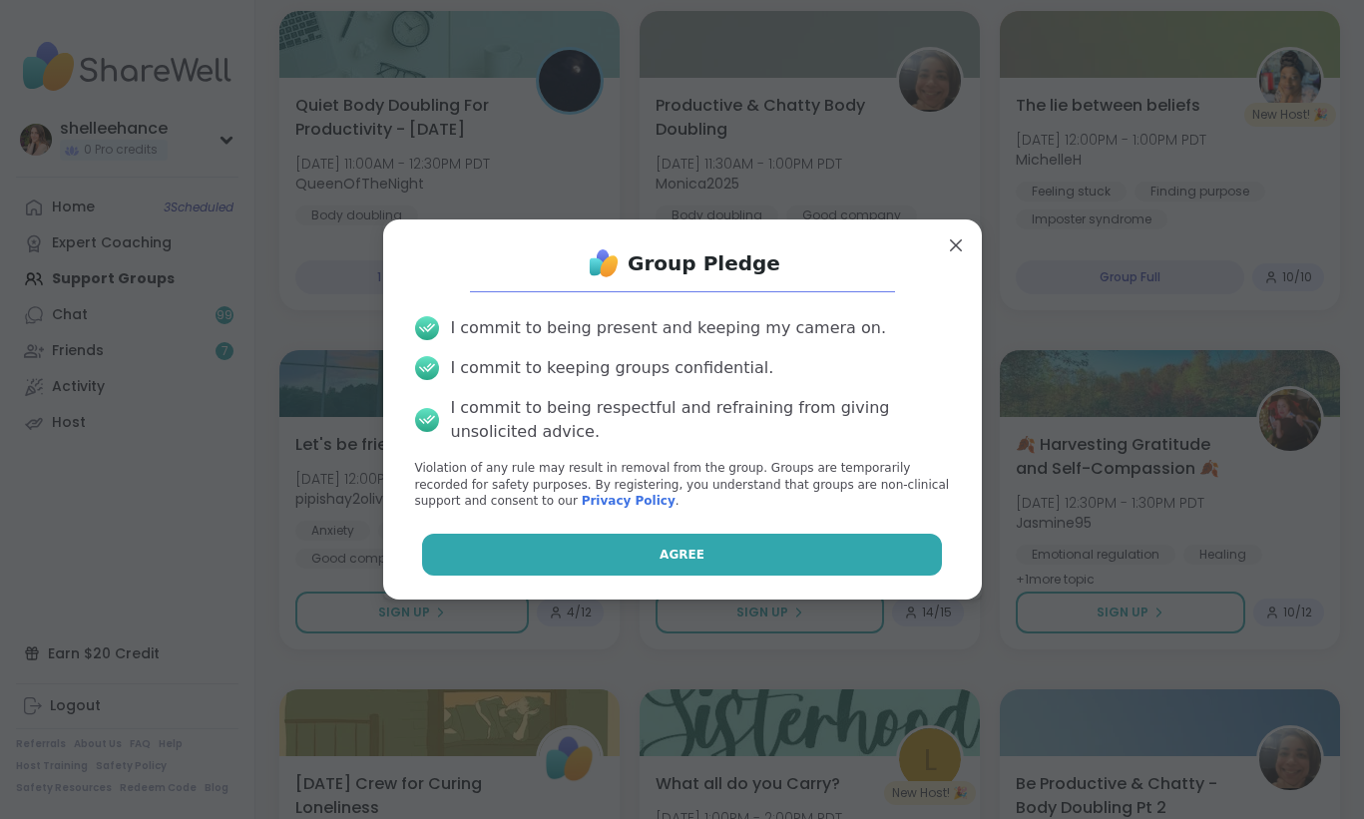
click at [640, 549] on button "Agree" at bounding box center [682, 555] width 520 height 42
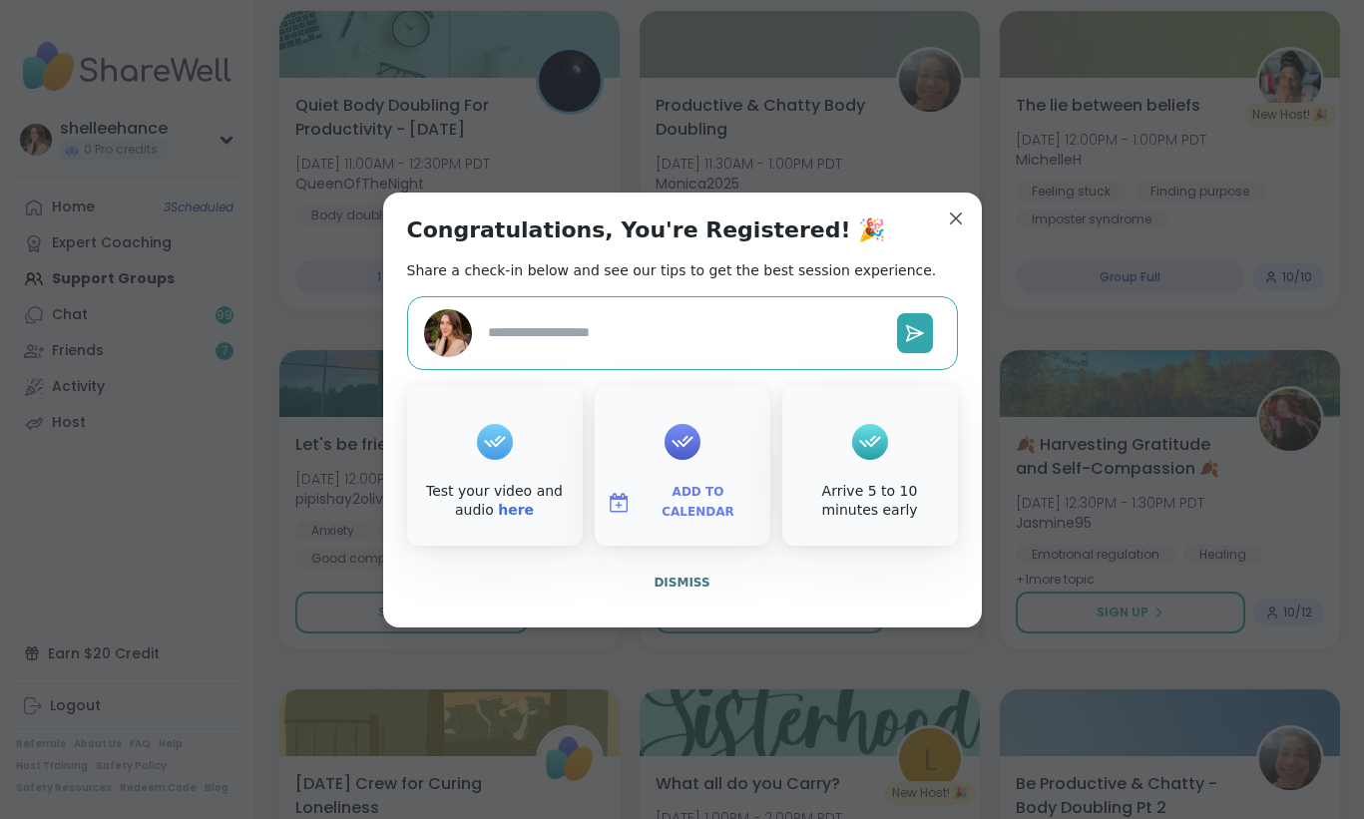
type textarea "*"
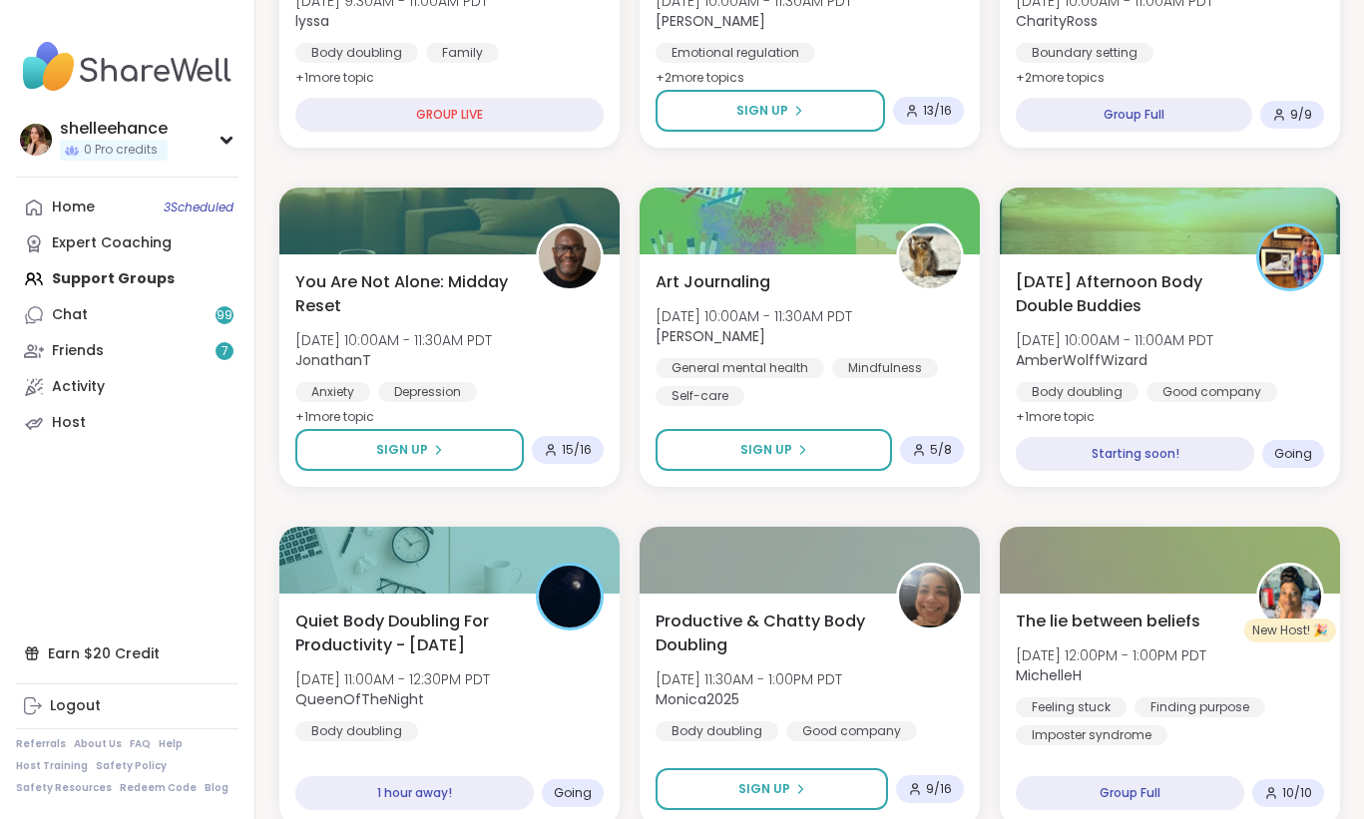
scroll to position [641, 0]
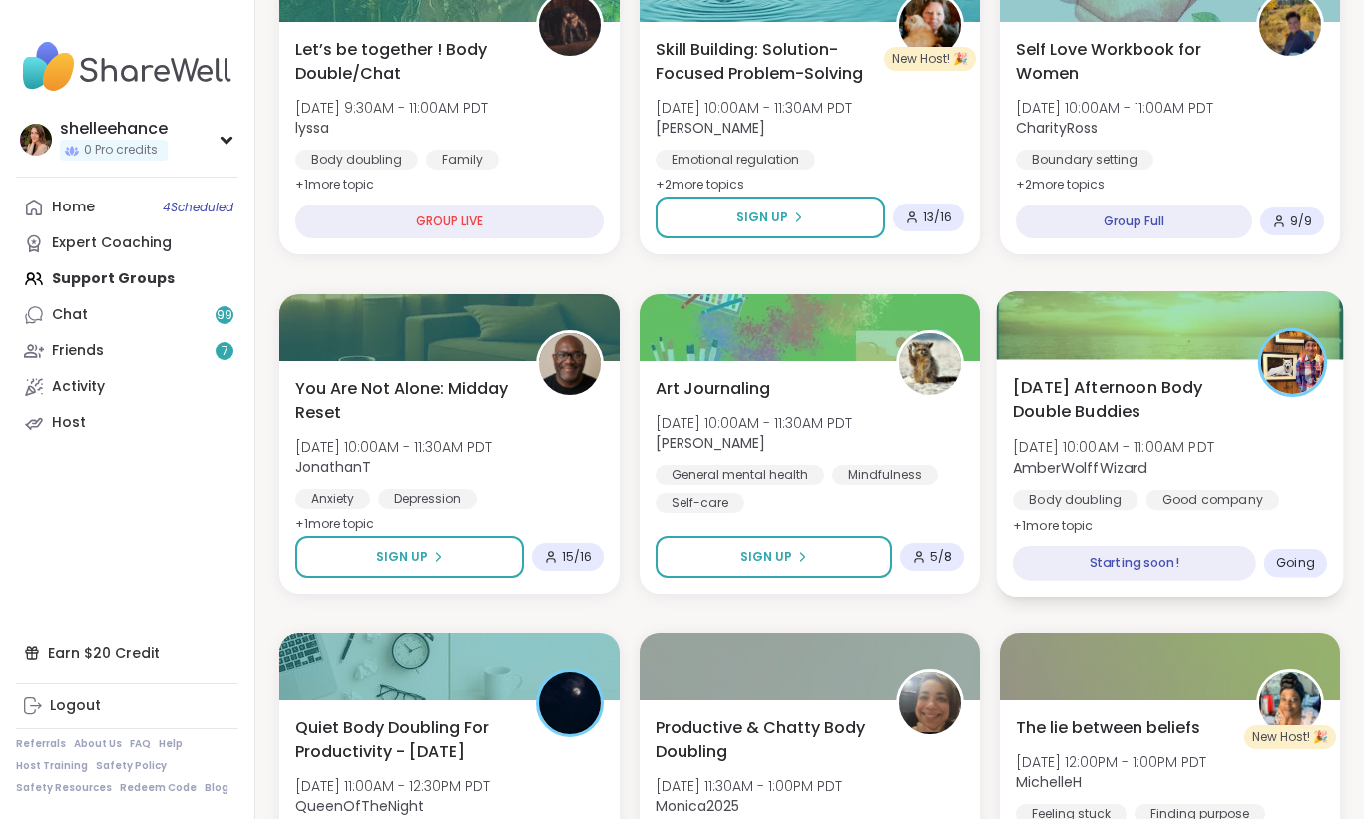
click at [1314, 516] on div "[DATE] Afternoon Body Double Buddies [DATE] 10:00AM - 11:00AM PDT AmberWolffWiz…" at bounding box center [1170, 477] width 347 height 237
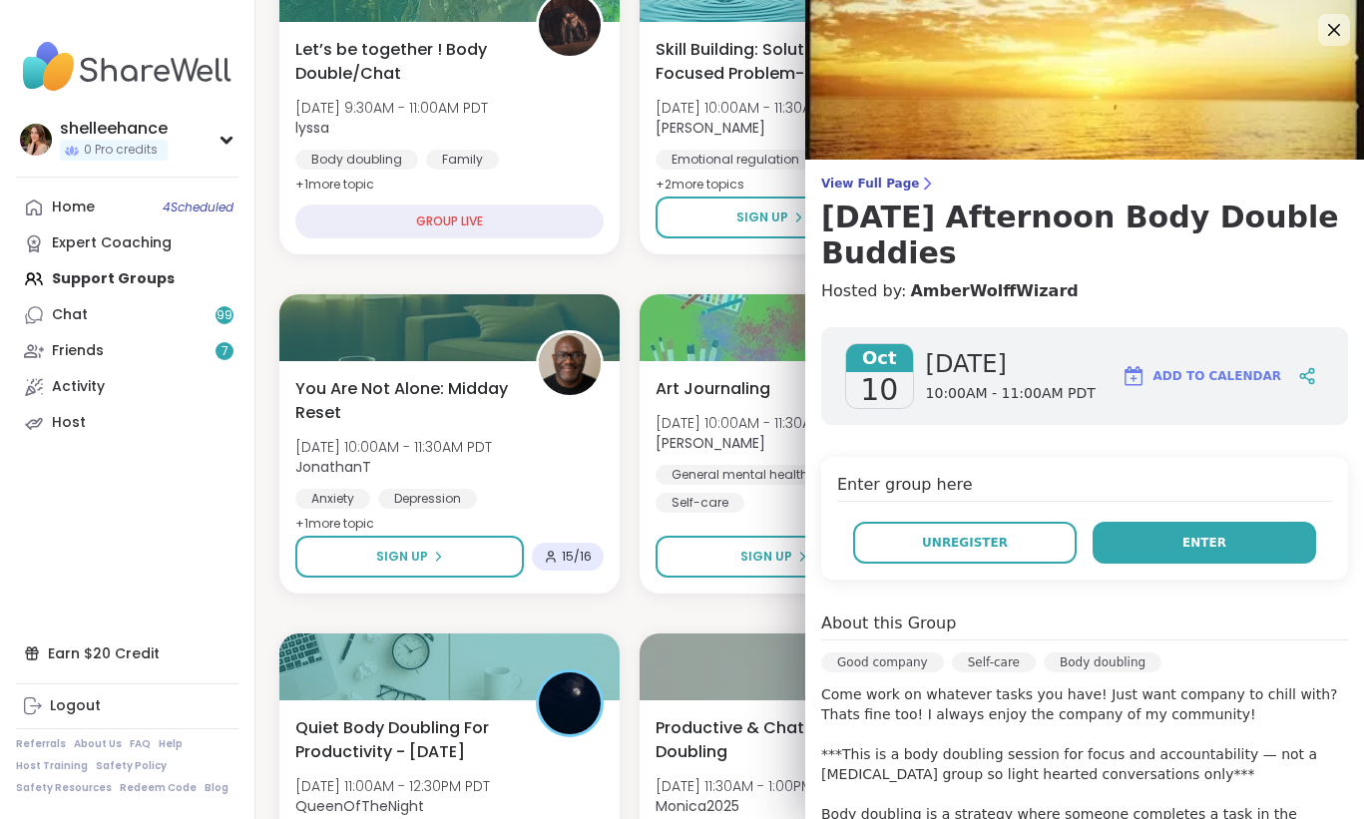
click at [1139, 522] on button "Enter" at bounding box center [1204, 543] width 223 height 42
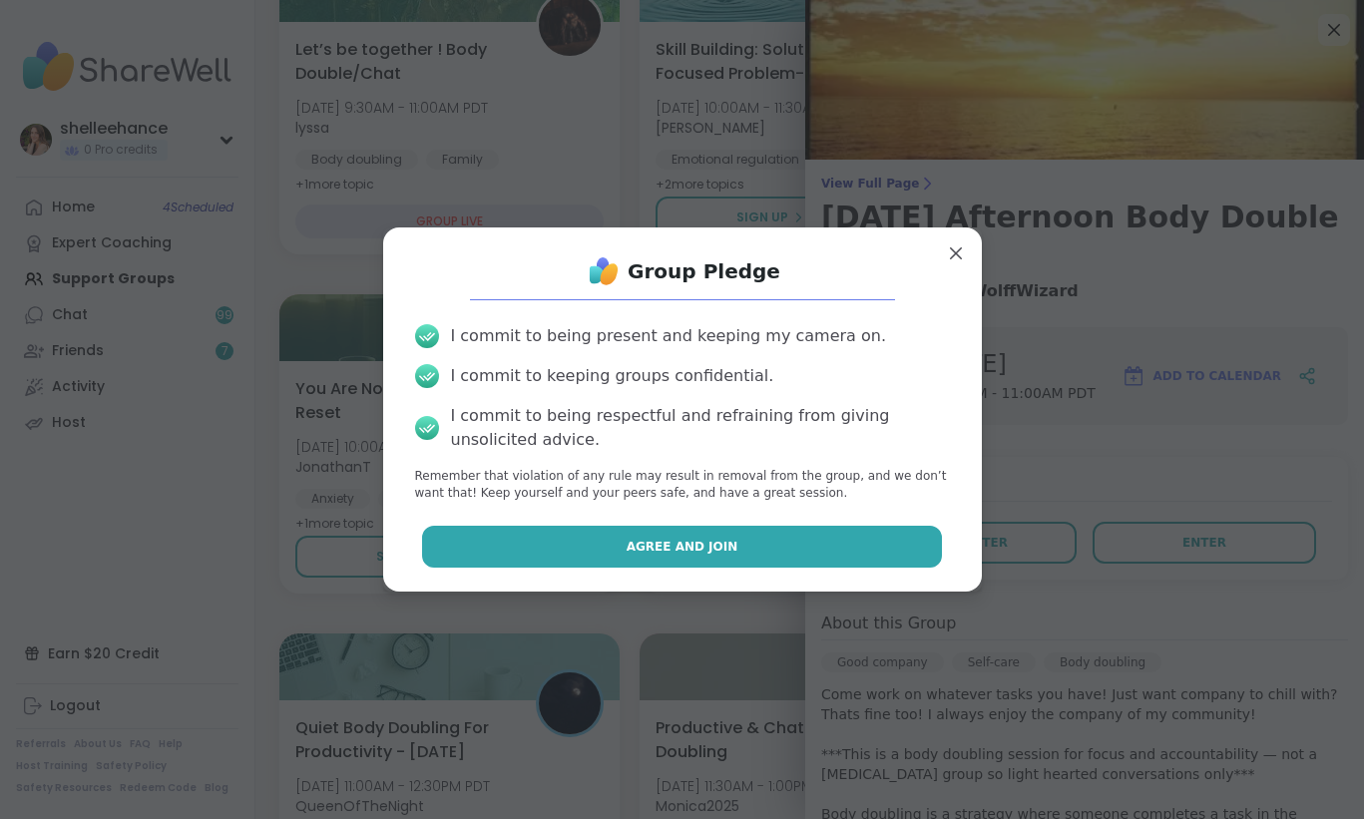
click at [541, 555] on button "Agree and Join" at bounding box center [682, 547] width 520 height 42
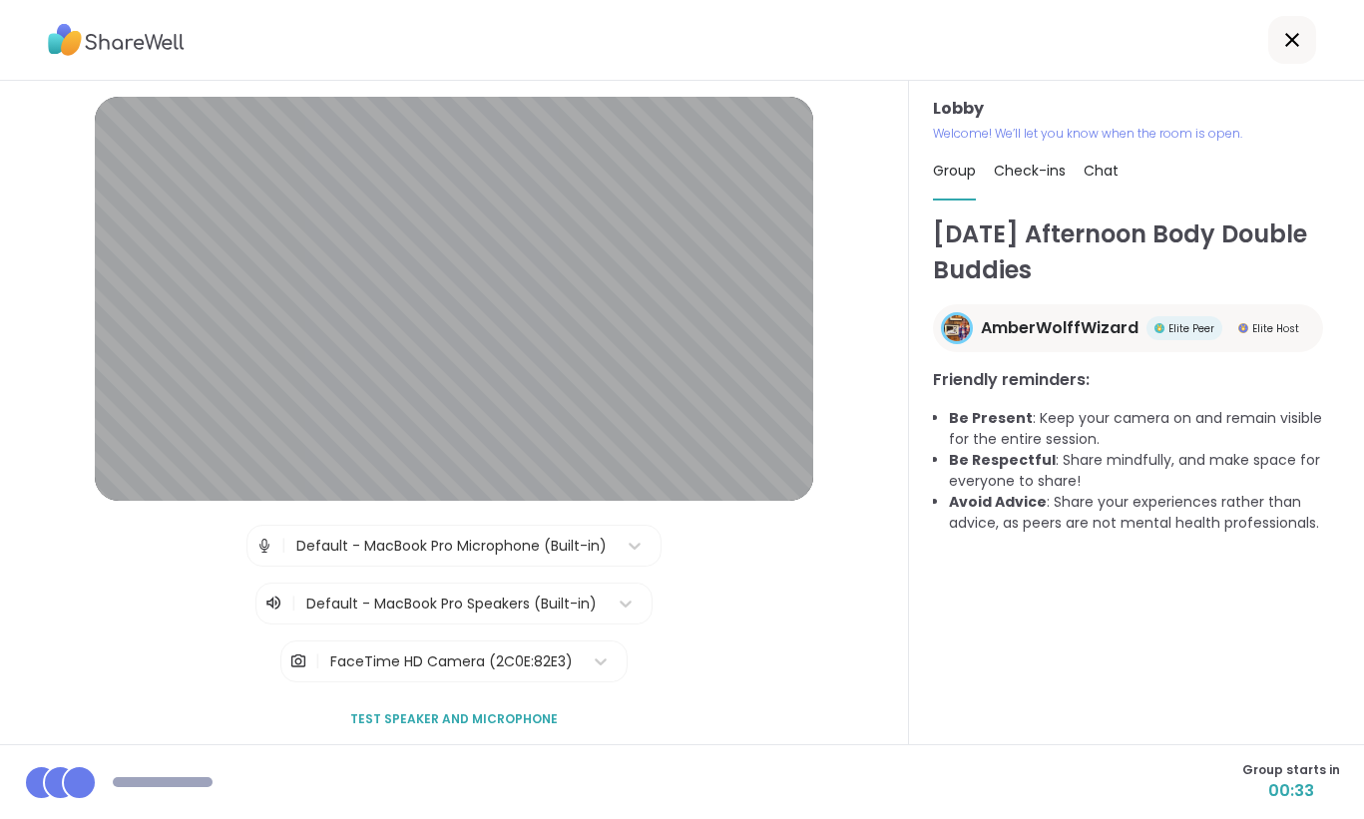
click at [1289, 53] on div at bounding box center [1292, 40] width 48 height 48
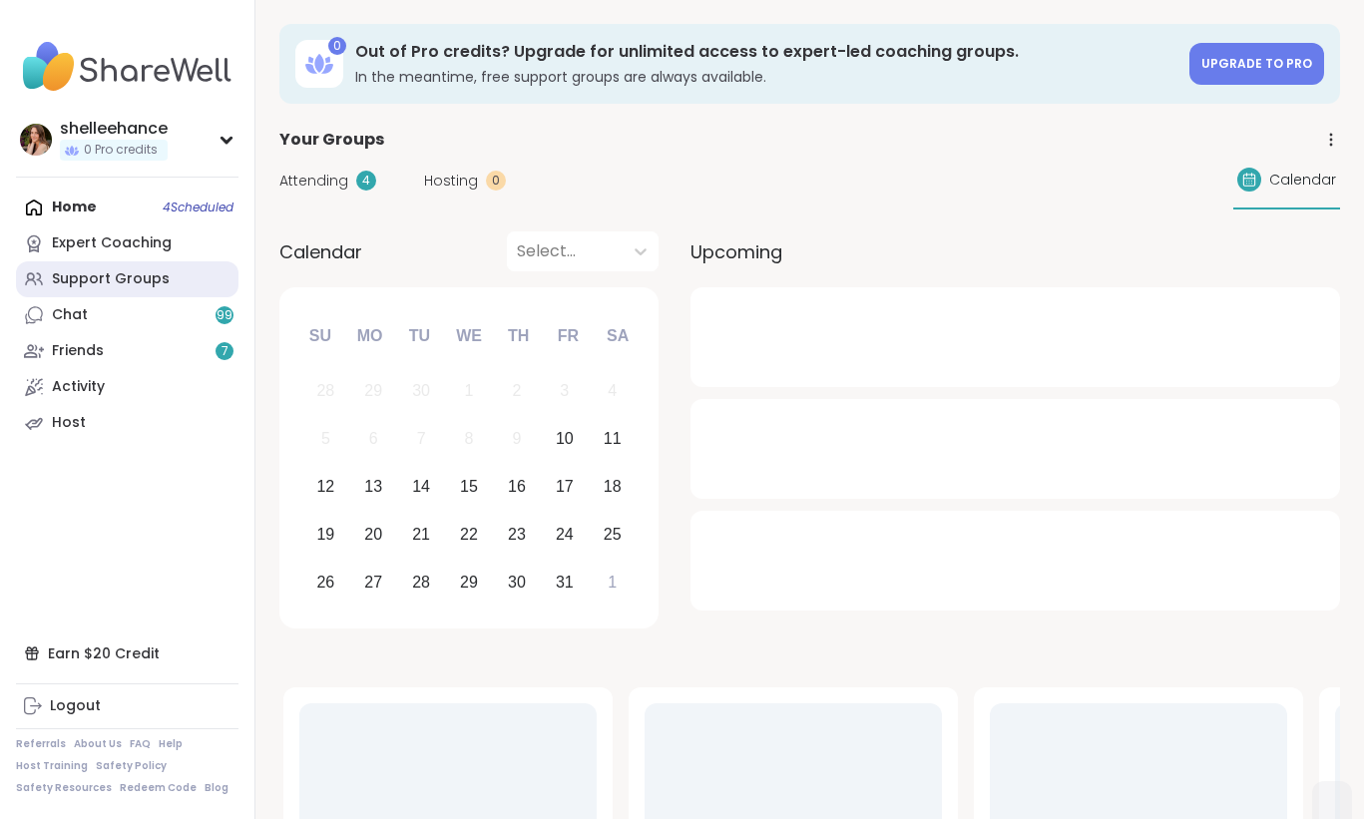
click at [204, 290] on link "Support Groups" at bounding box center [127, 279] width 222 height 36
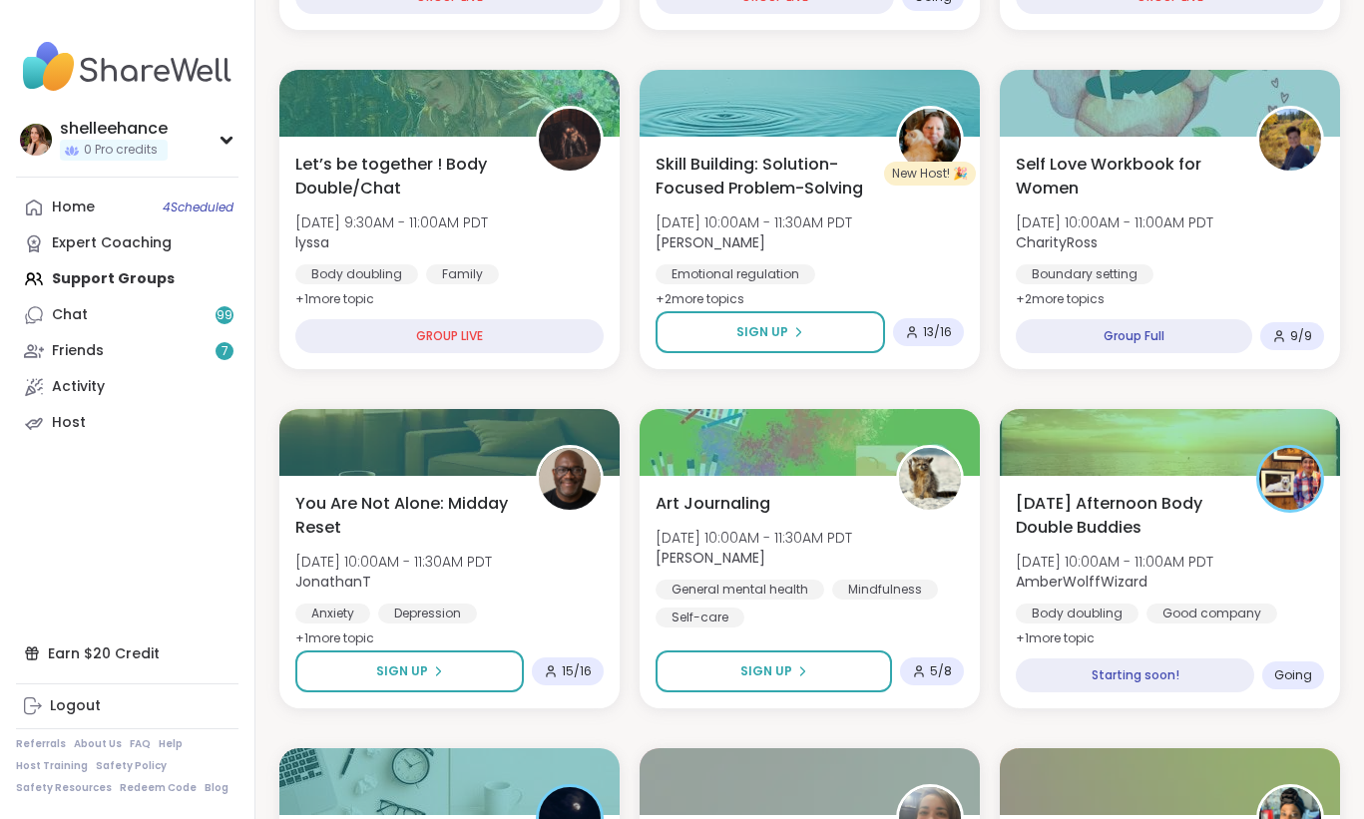
scroll to position [533, 0]
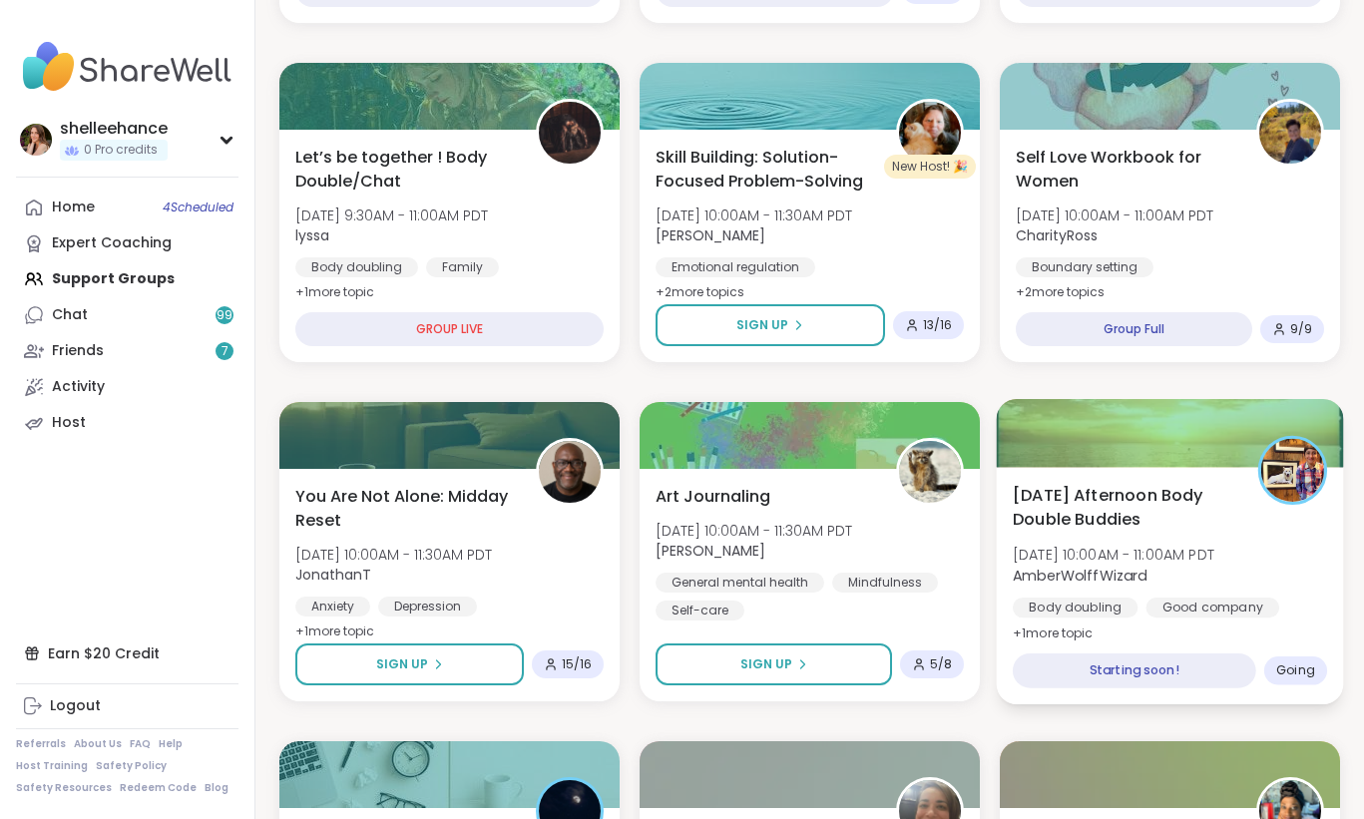
click at [1290, 612] on div "Body doubling Good company Self-care" at bounding box center [1170, 622] width 314 height 49
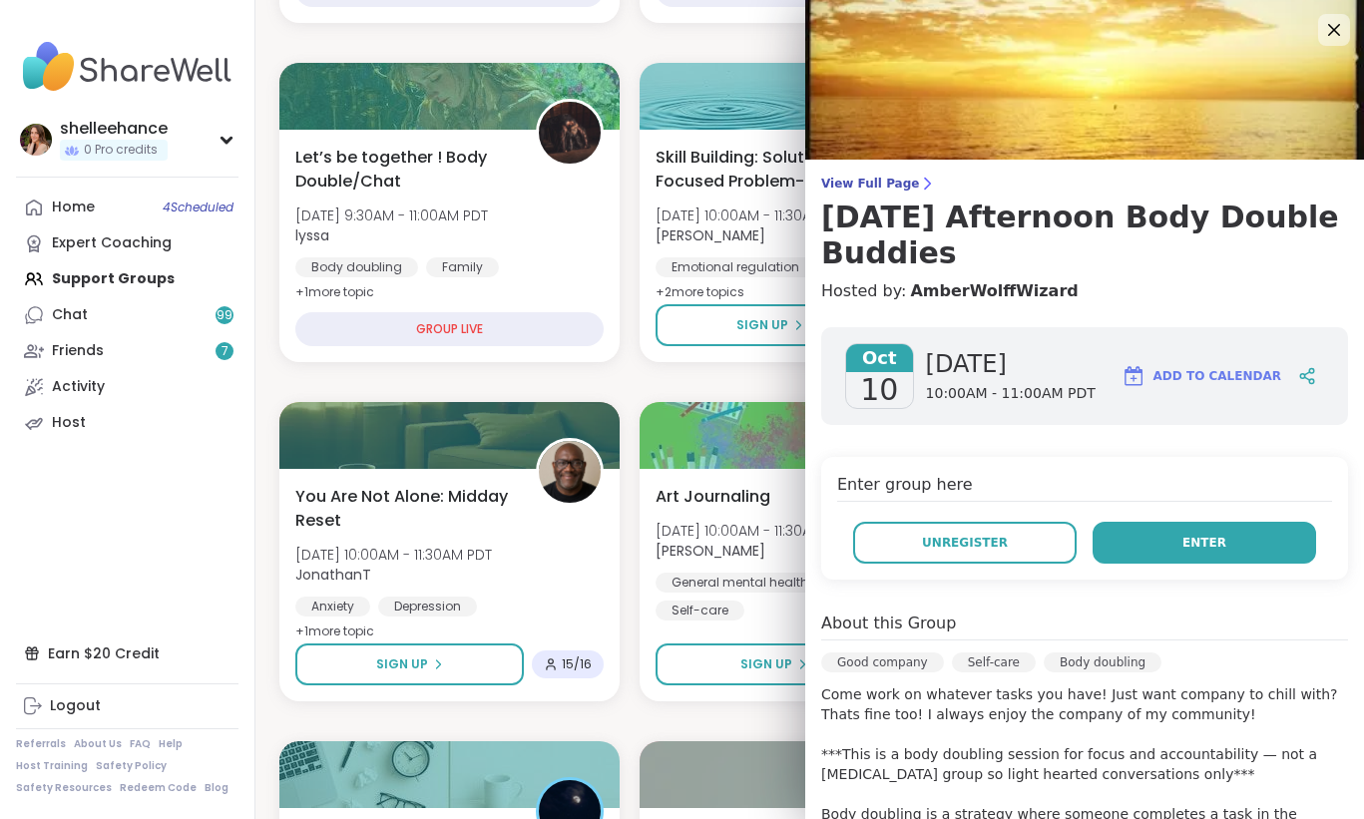
click at [1141, 523] on button "Enter" at bounding box center [1204, 543] width 223 height 42
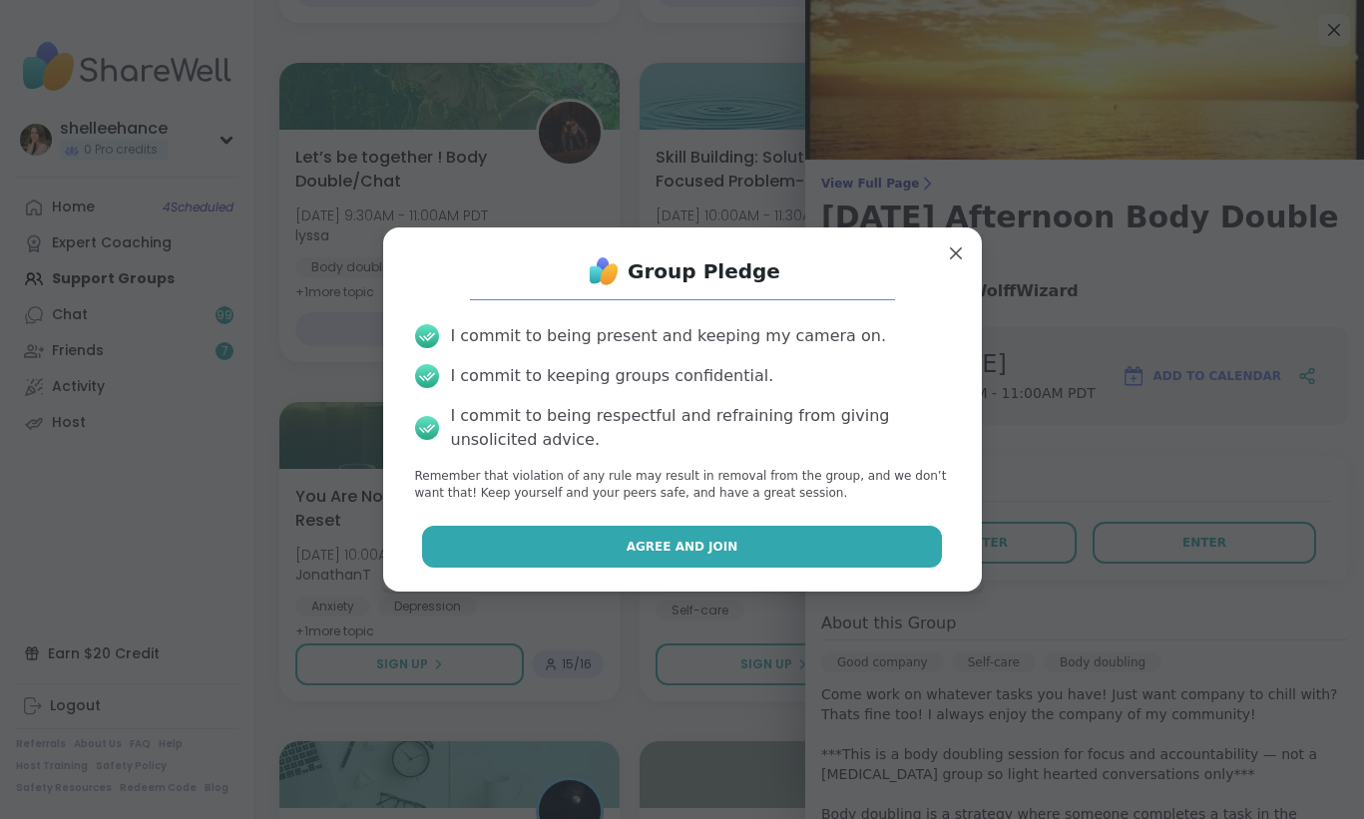
click at [596, 556] on button "Agree and Join" at bounding box center [682, 547] width 520 height 42
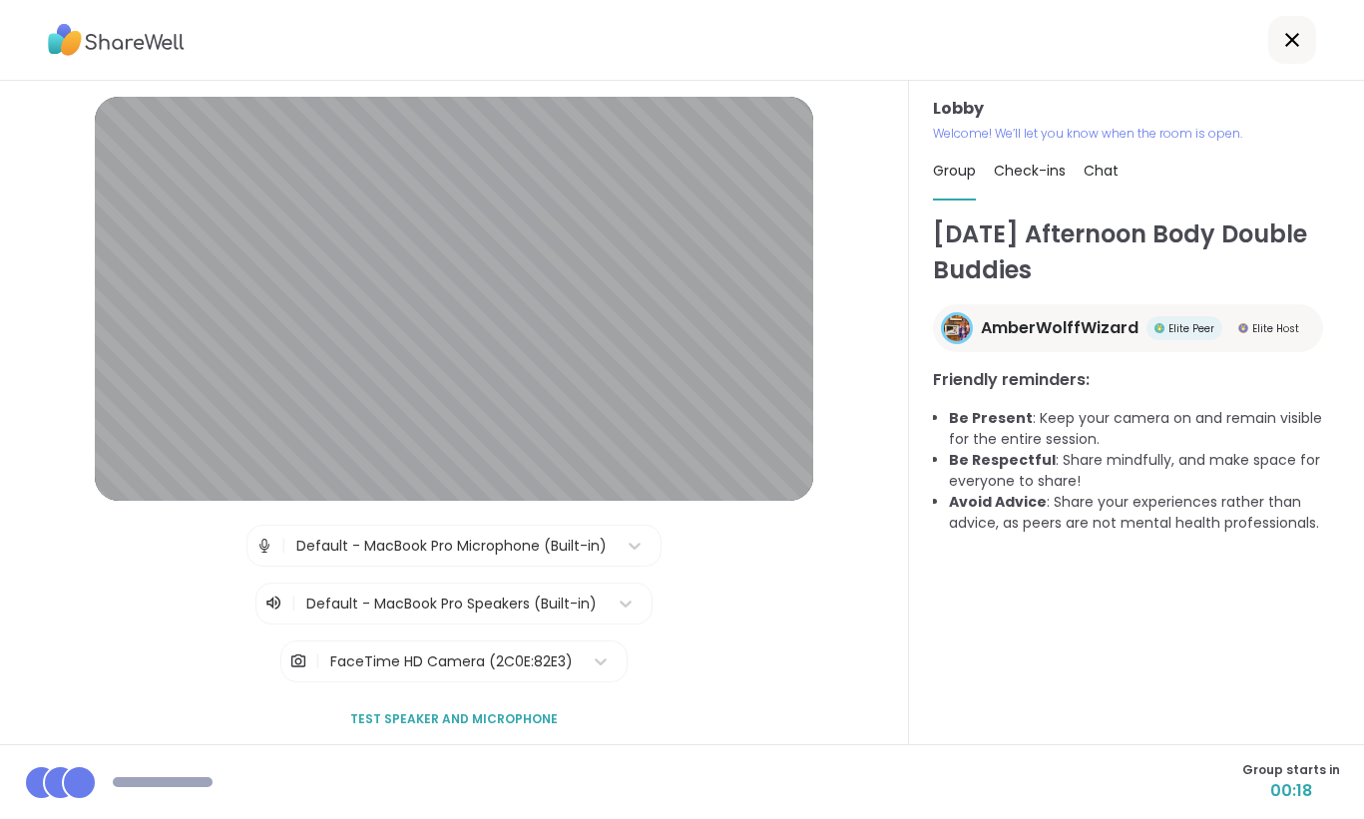
click at [1287, 68] on div at bounding box center [682, 40] width 1364 height 81
click at [1289, 58] on div at bounding box center [1292, 40] width 48 height 48
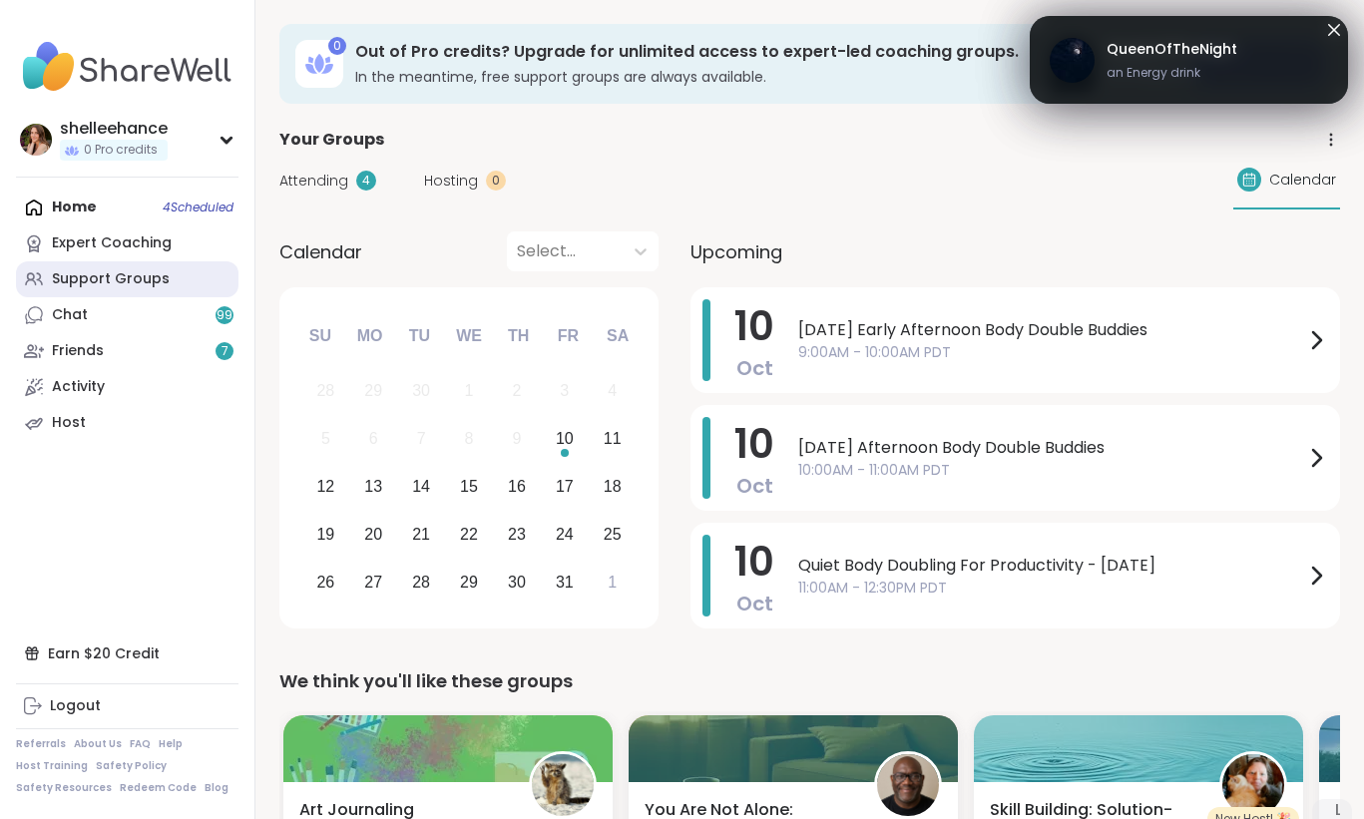
click at [183, 289] on link "Support Groups" at bounding box center [127, 279] width 222 height 36
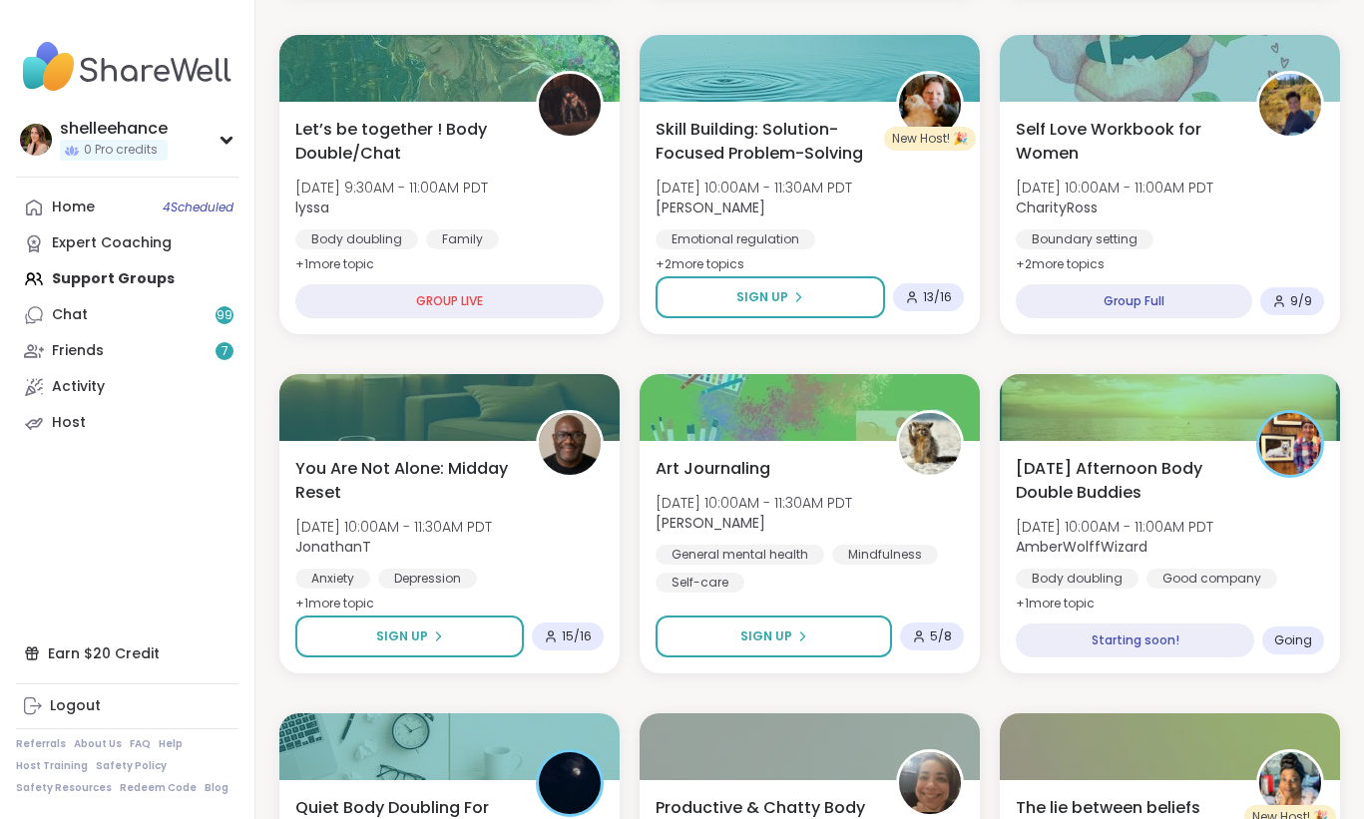
scroll to position [562, 0]
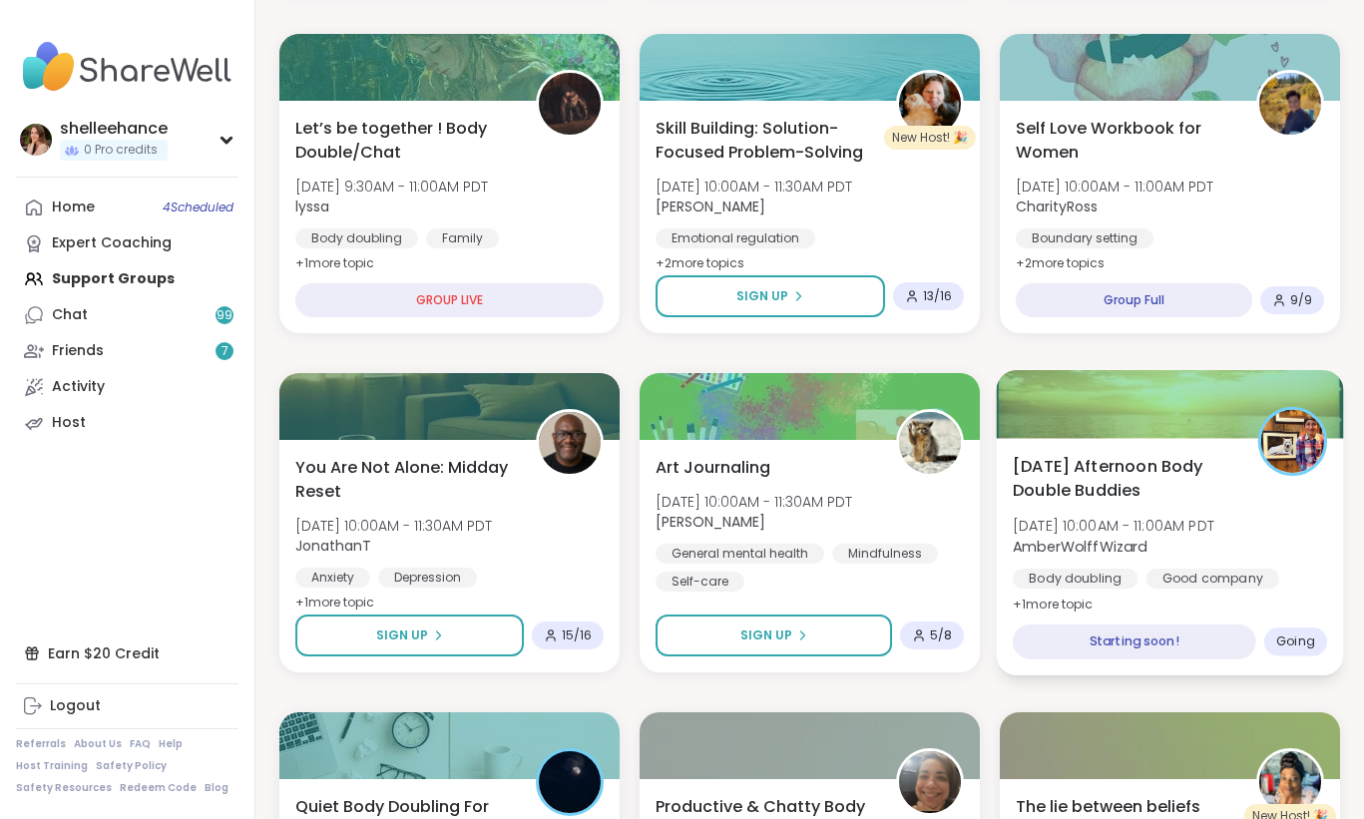
click at [1314, 591] on div "Body doubling Good company Self-care" at bounding box center [1170, 593] width 314 height 49
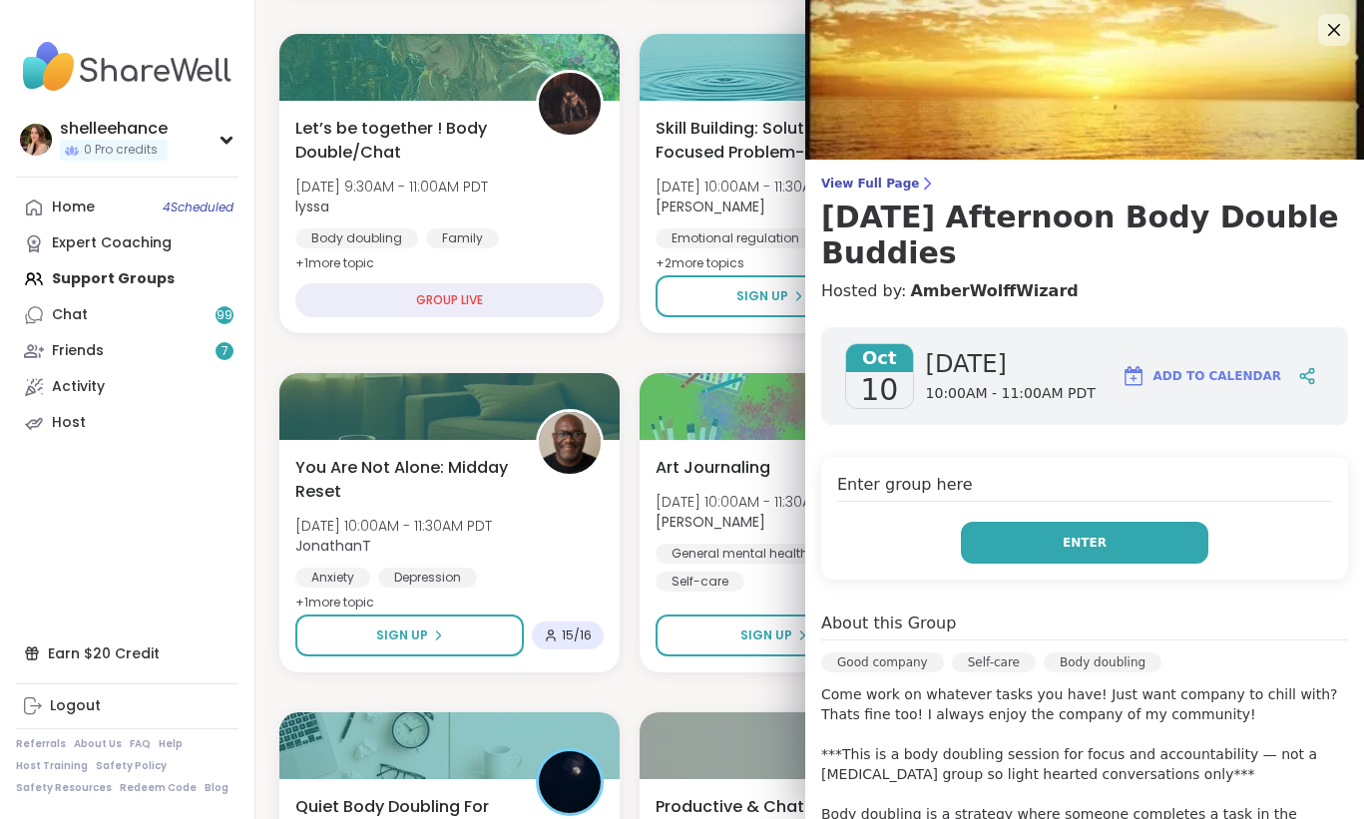
click at [1027, 522] on button "Enter" at bounding box center [1084, 543] width 247 height 42
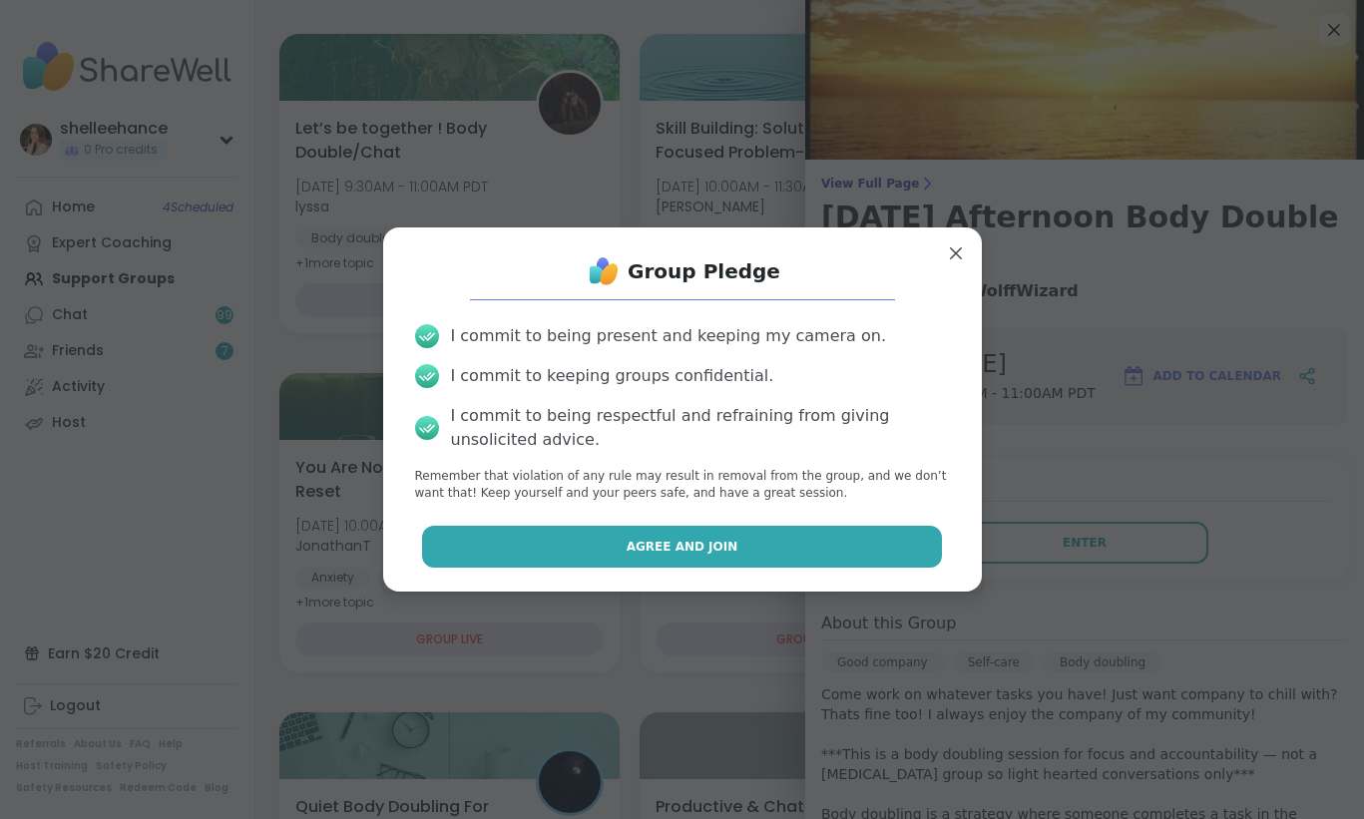
click at [579, 542] on button "Agree and Join" at bounding box center [682, 547] width 520 height 42
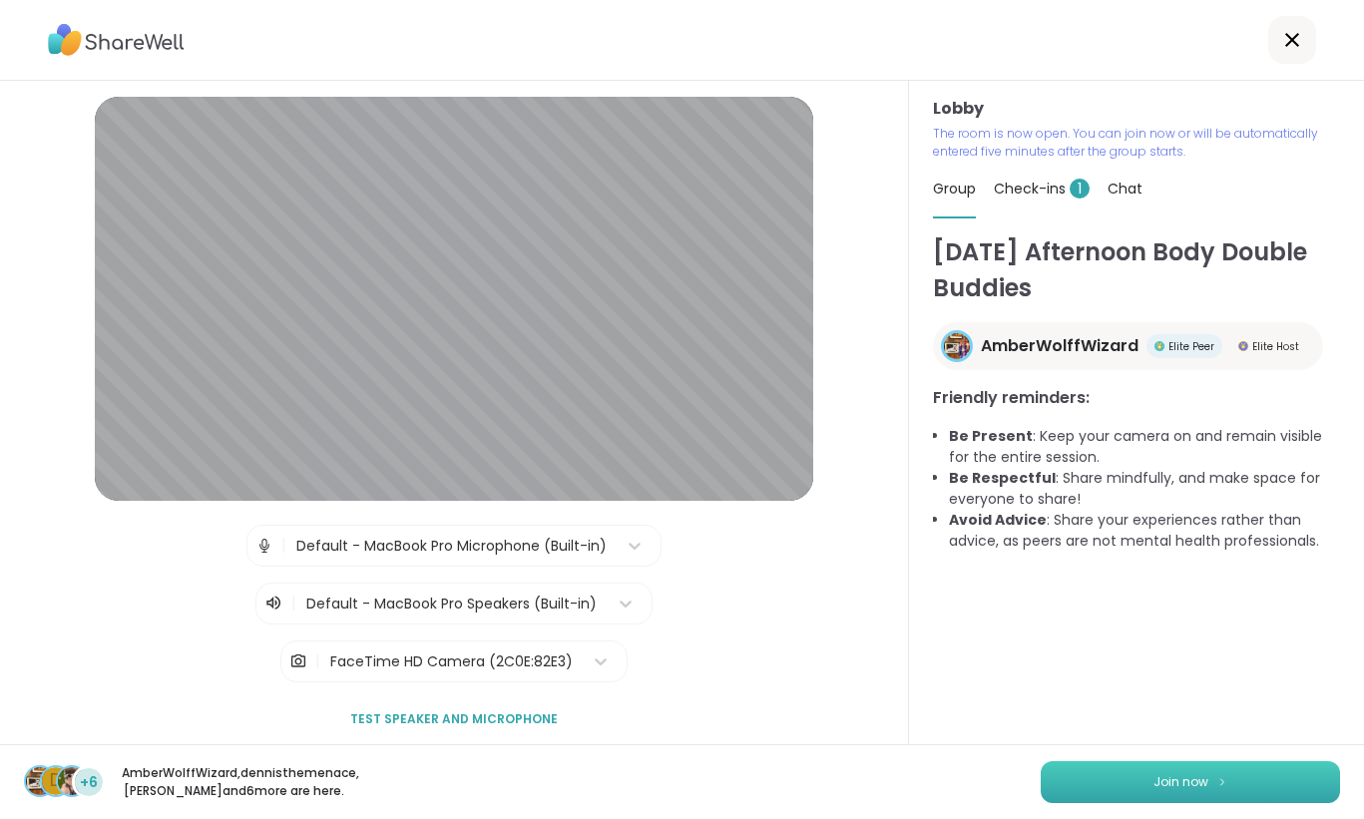
click at [1172, 778] on button "Join now" at bounding box center [1190, 782] width 299 height 42
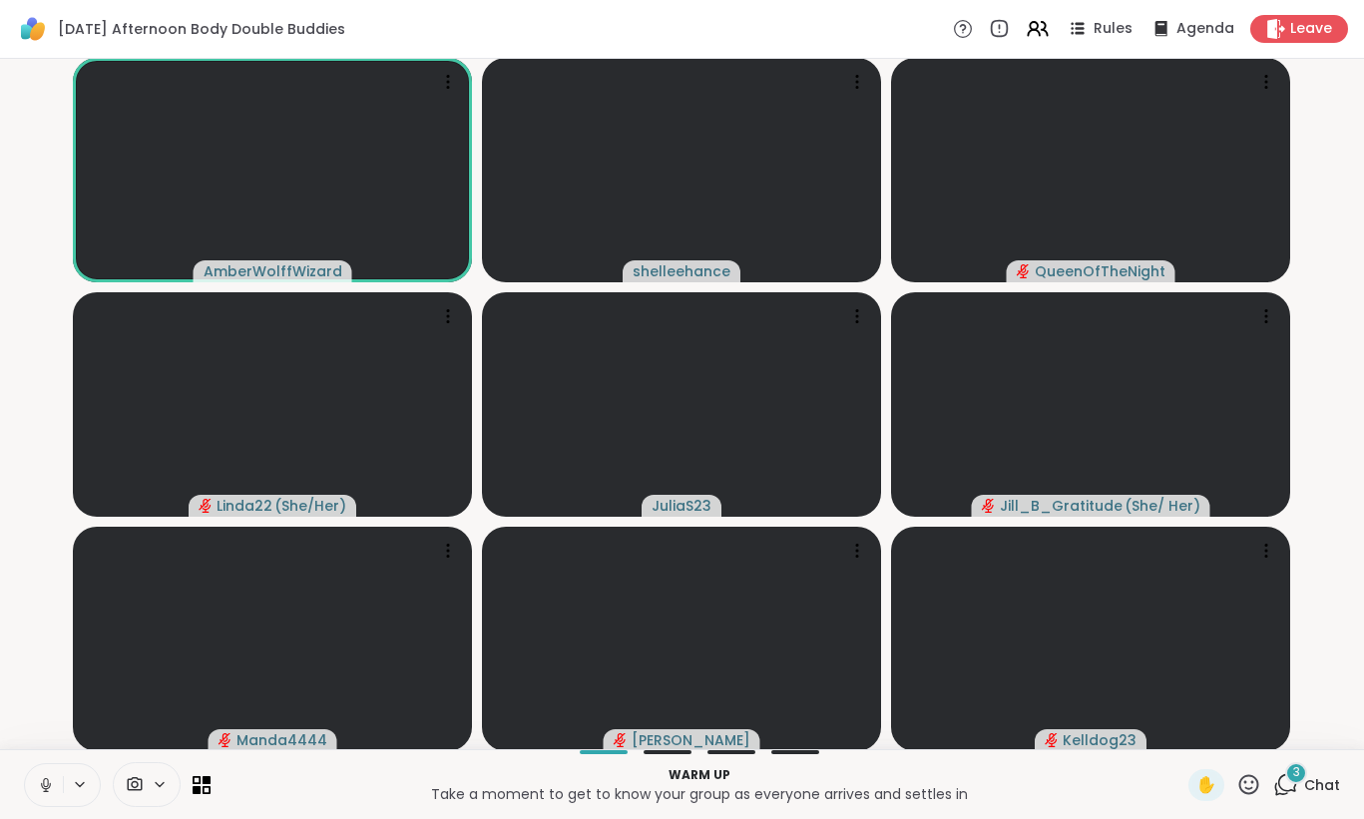
click at [32, 786] on button at bounding box center [44, 785] width 38 height 42
click at [1302, 780] on div "5" at bounding box center [1296, 773] width 22 height 22
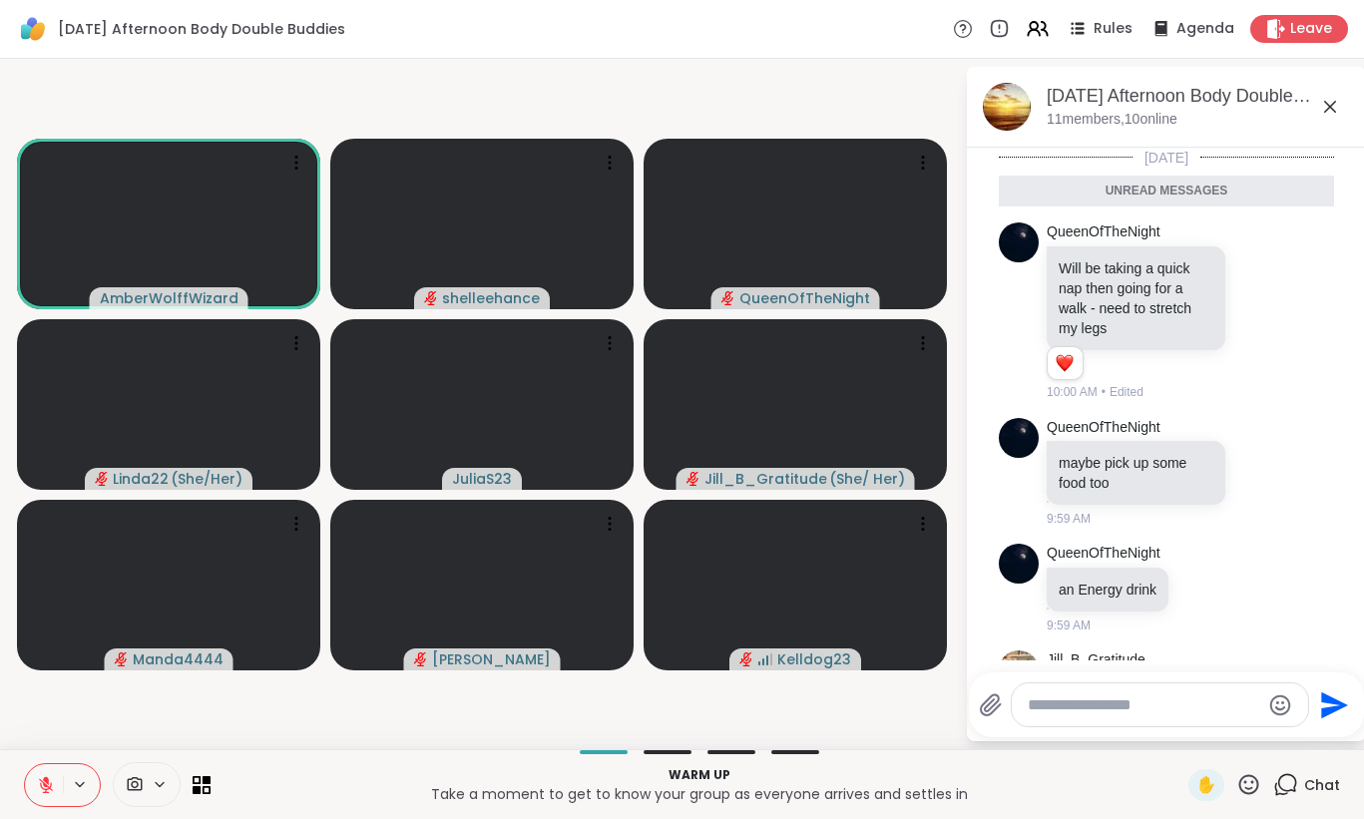
click at [1323, 113] on icon at bounding box center [1330, 107] width 24 height 24
